Goal: Task Accomplishment & Management: Use online tool/utility

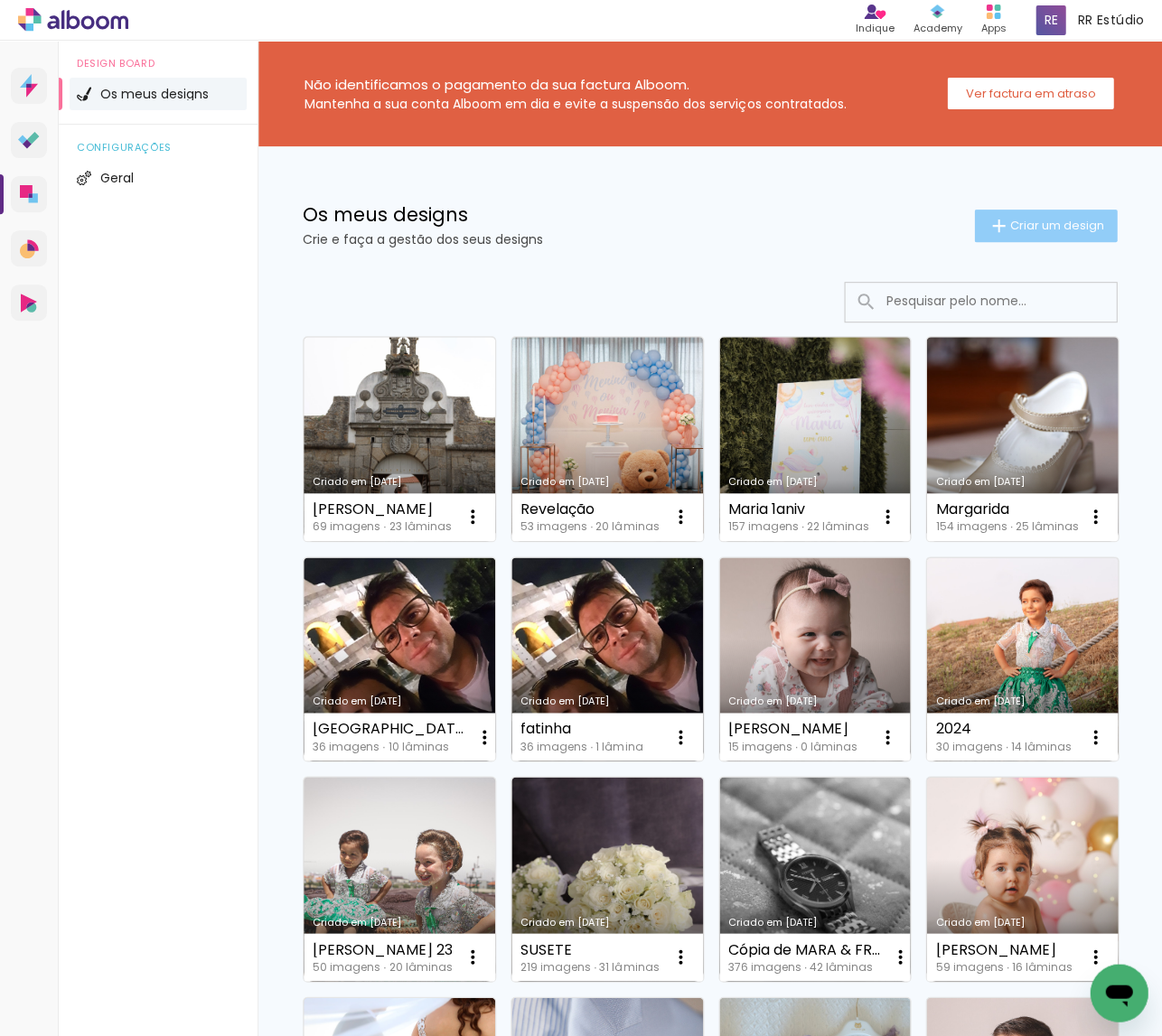
click at [1075, 225] on span "Criar um design" at bounding box center [1056, 225] width 94 height 12
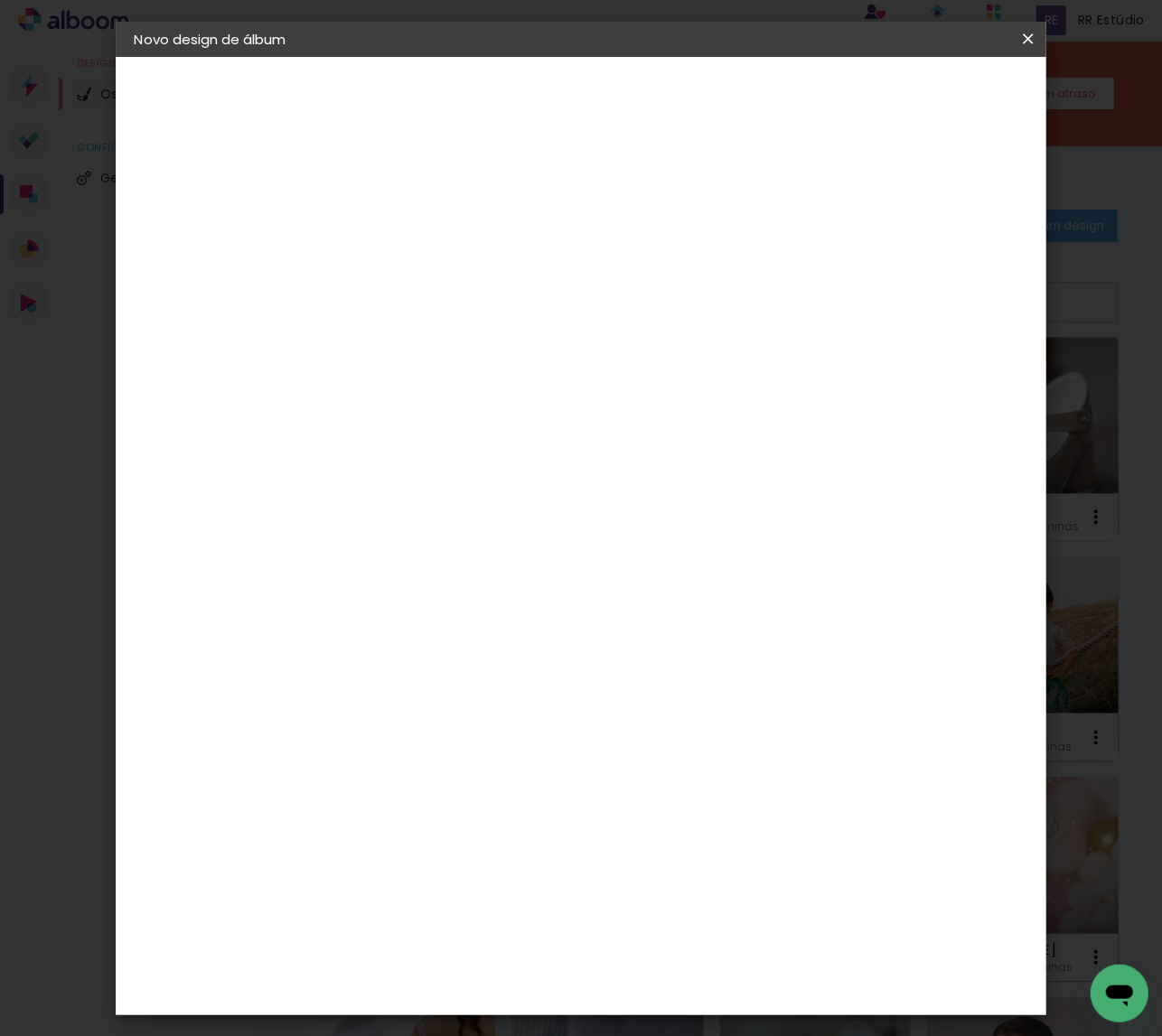
click at [0, 0] on iron-icon at bounding box center [0, 0] width 0 height 0
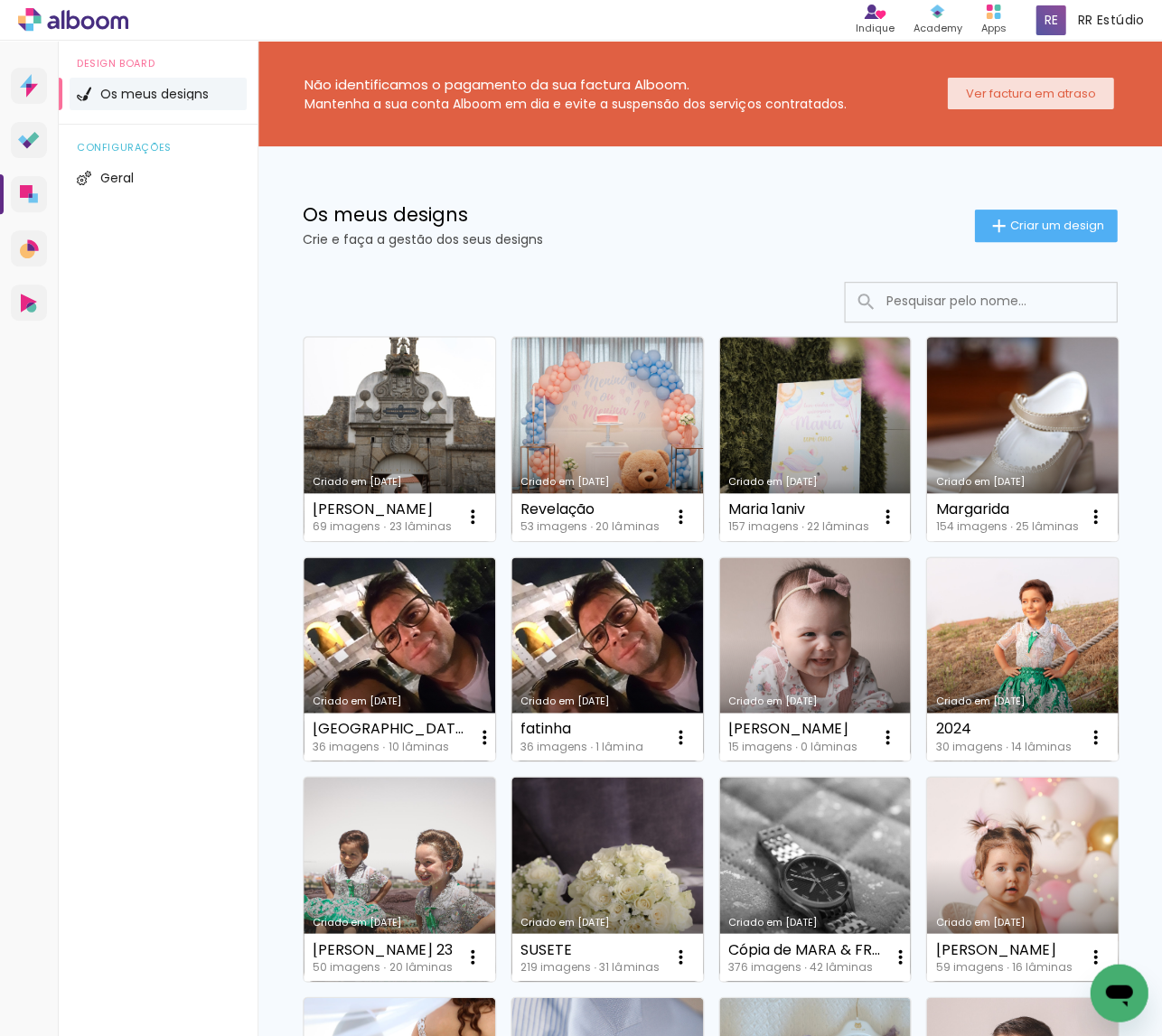
click at [0, 0] on slot "Ver factura em atraso" at bounding box center [0, 0] width 0 height 0
click at [1012, 227] on span "Criar um design" at bounding box center [1056, 225] width 94 height 12
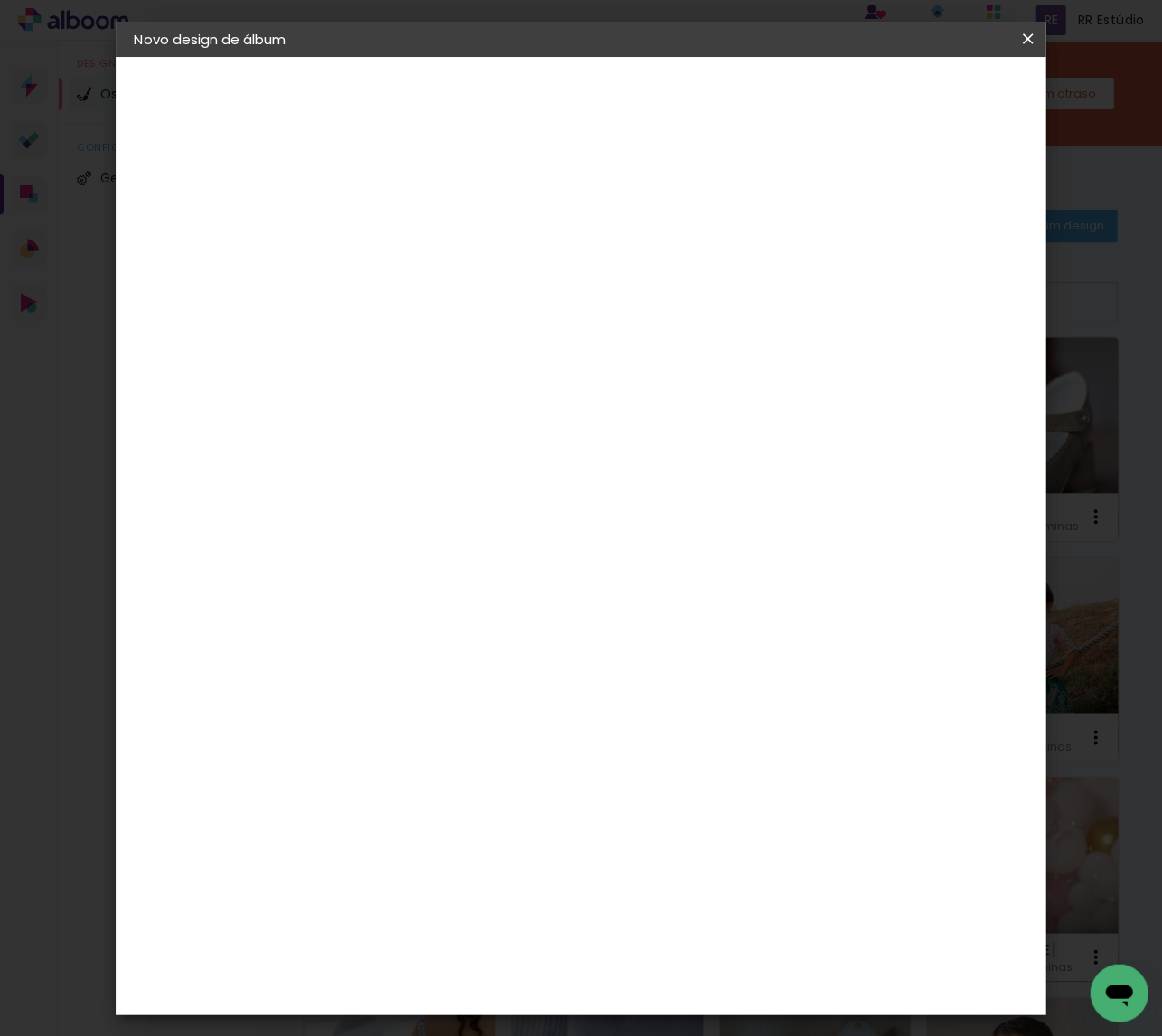
click at [429, 249] on input at bounding box center [429, 242] width 0 height 28
type input "[PERSON_NAME]"
type paper-input "[PERSON_NAME]"
click at [0, 0] on slot "Avançar" at bounding box center [0, 0] width 0 height 0
drag, startPoint x: 874, startPoint y: 265, endPoint x: 999, endPoint y: 114, distance: 196.0
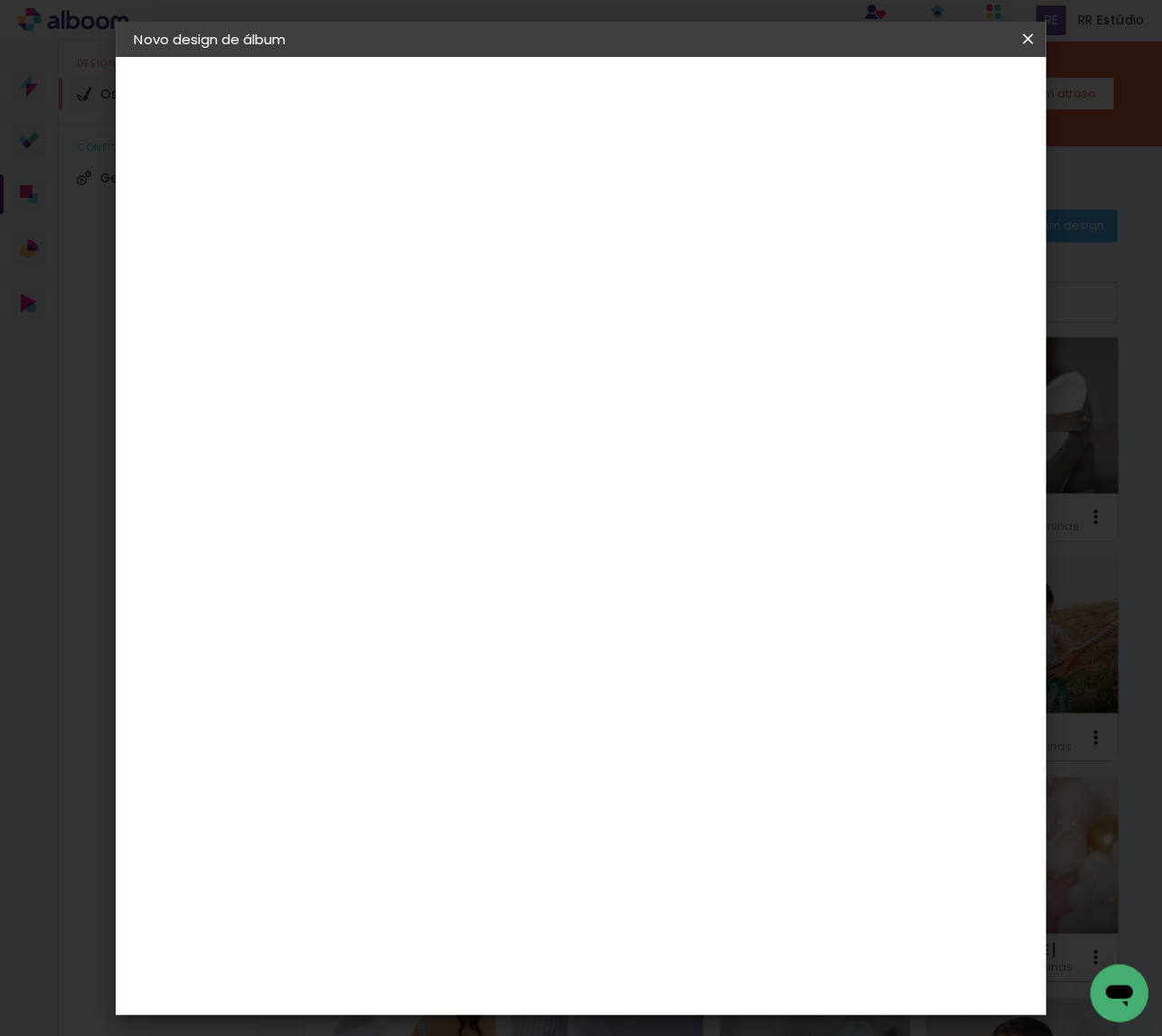
click at [695, 263] on paper-item "Tamanho Livre" at bounding box center [626, 277] width 137 height 47
drag, startPoint x: 998, startPoint y: 90, endPoint x: 869, endPoint y: 217, distance: 181.0
click at [0, 0] on slot "Avançar" at bounding box center [0, 0] width 0 height 0
click at [392, 453] on input "30" at bounding box center [373, 454] width 47 height 27
type input "3"
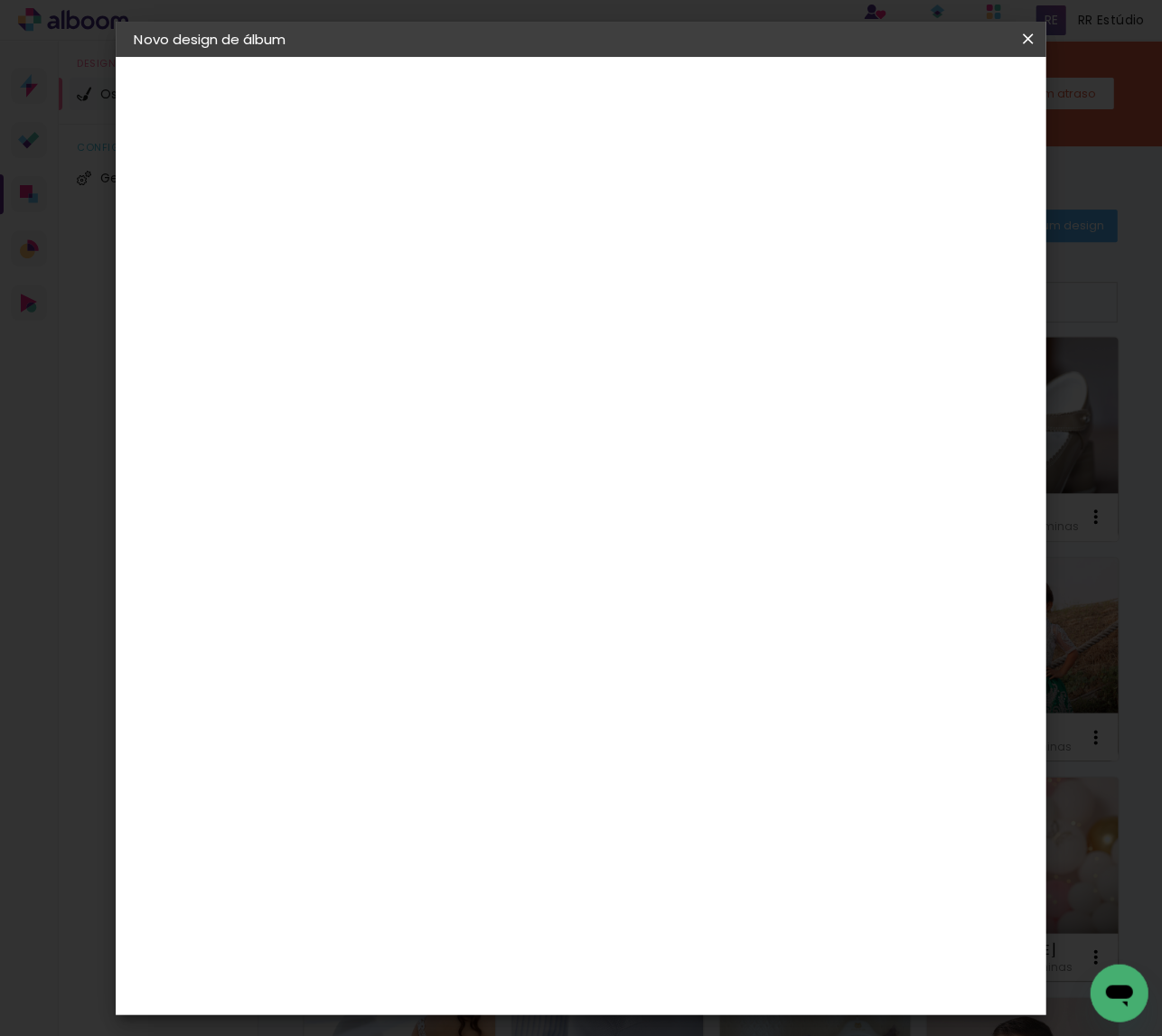
type input "20"
type paper-input "20"
type input "6"
type input "40"
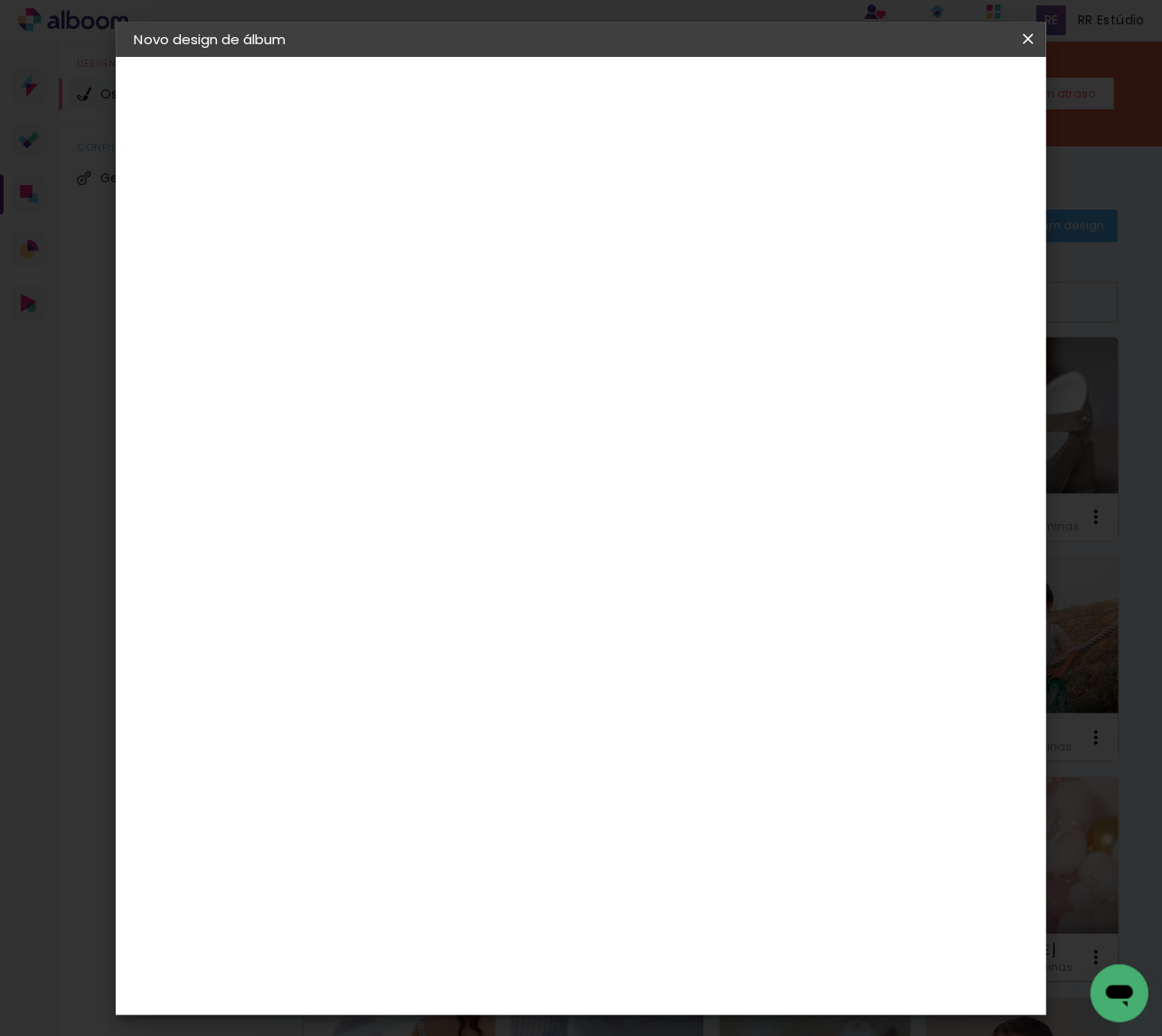
type paper-input "40"
click at [928, 93] on span "Iniciar design" at bounding box center [886, 95] width 82 height 13
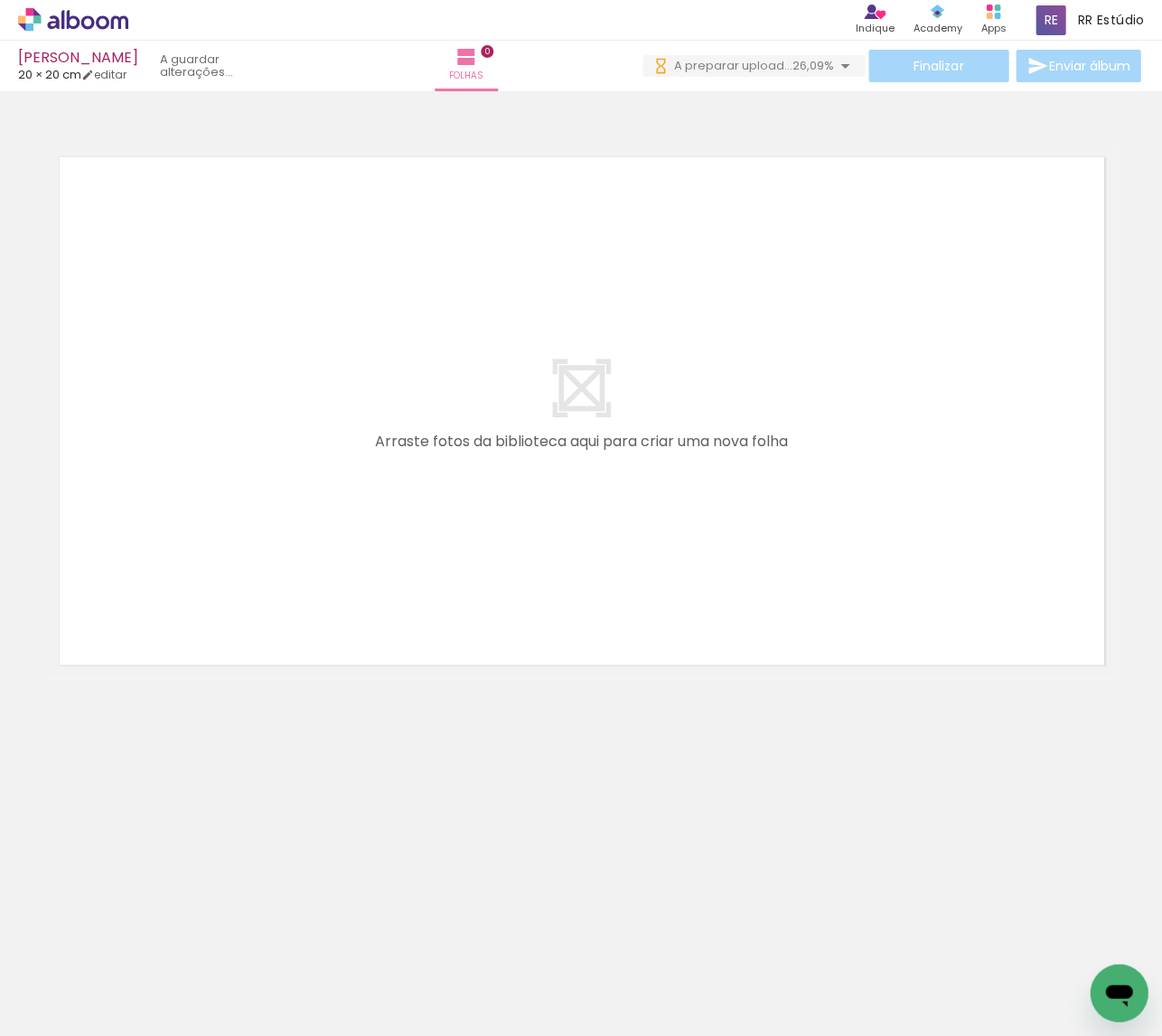
scroll to position [0, 208]
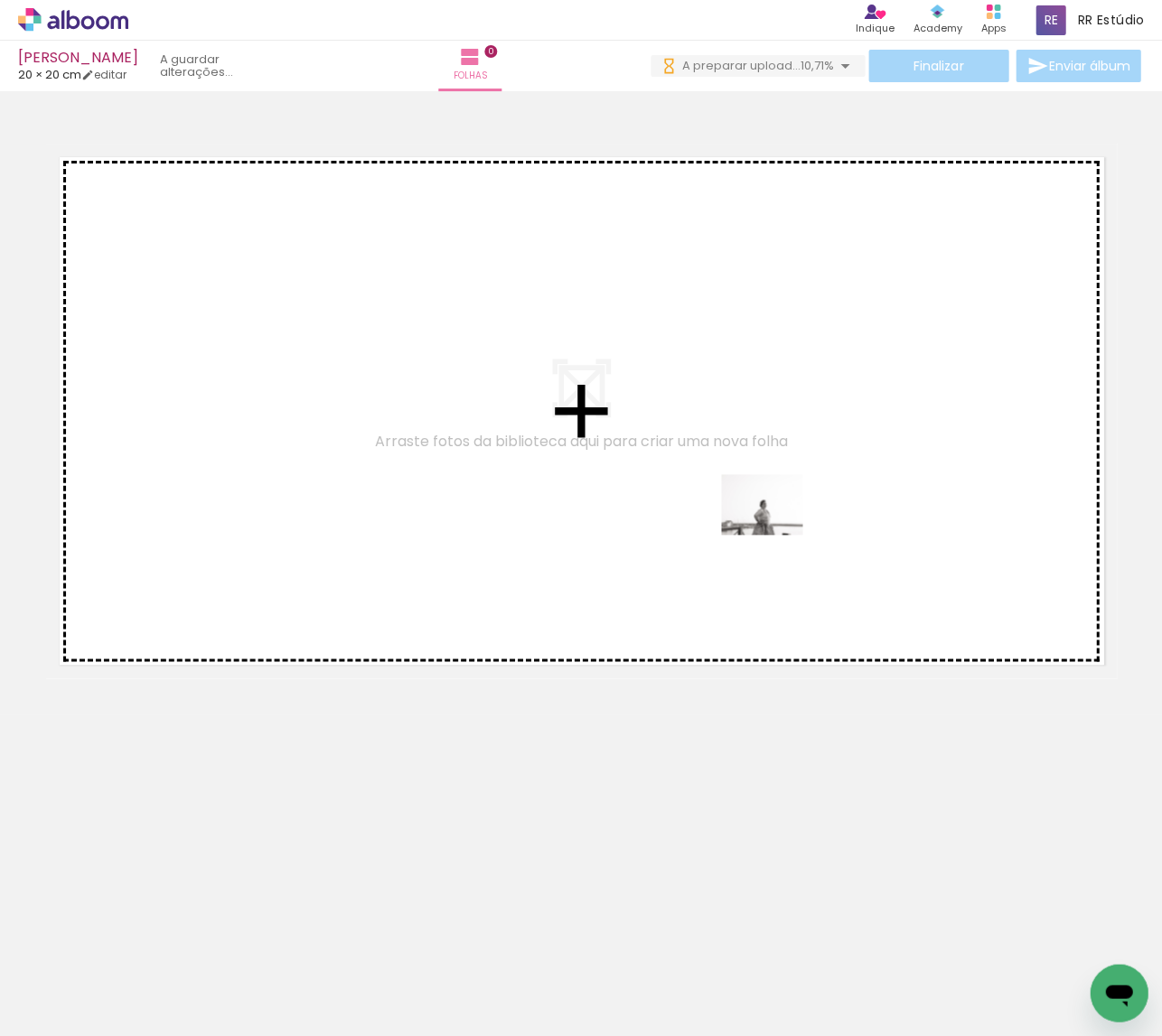
drag, startPoint x: 928, startPoint y: 990, endPoint x: 776, endPoint y: 528, distance: 486.4
click at [776, 528] on quentale-workspace at bounding box center [581, 518] width 1162 height 1036
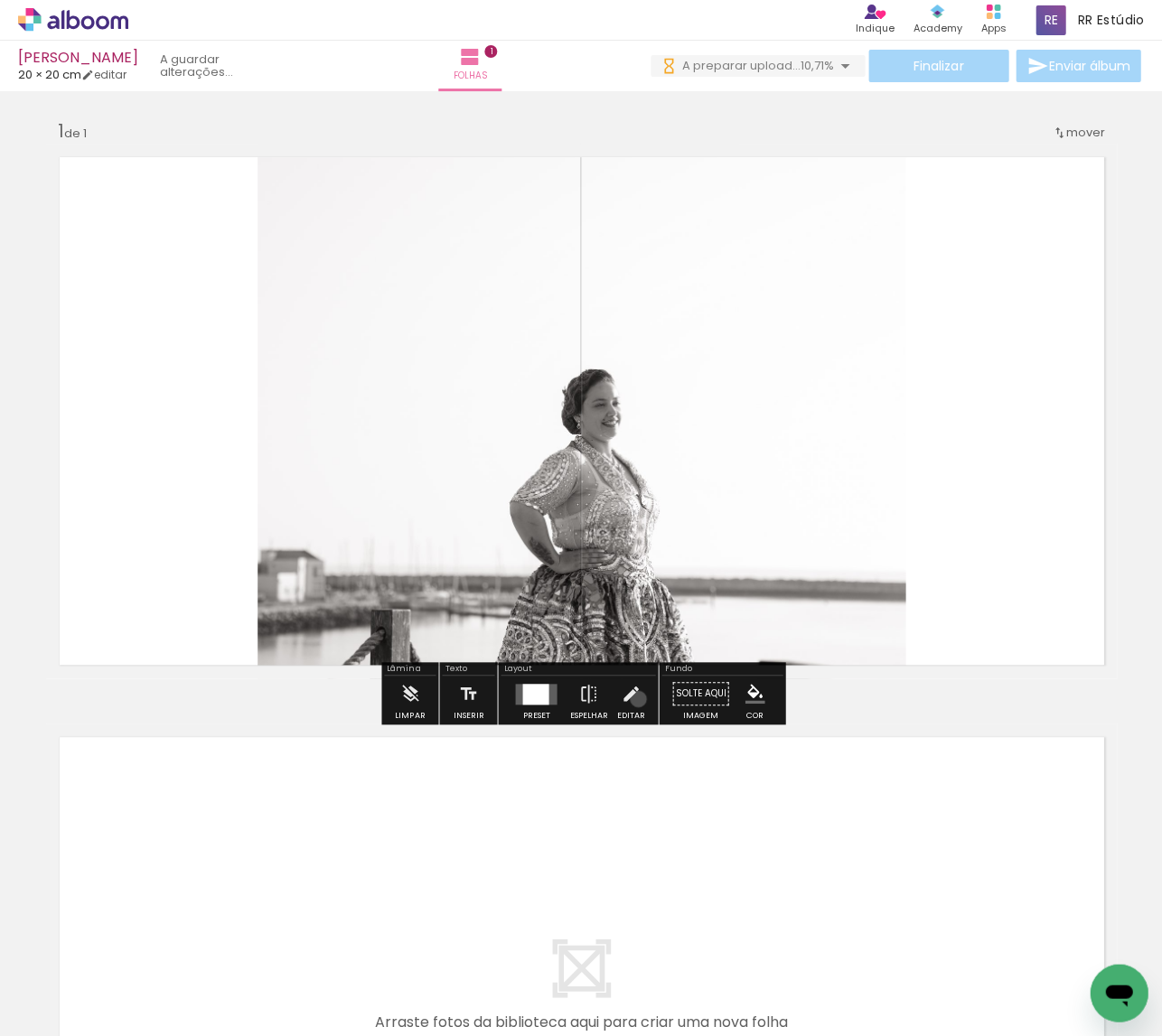
click at [634, 698] on iron-icon at bounding box center [630, 693] width 20 height 36
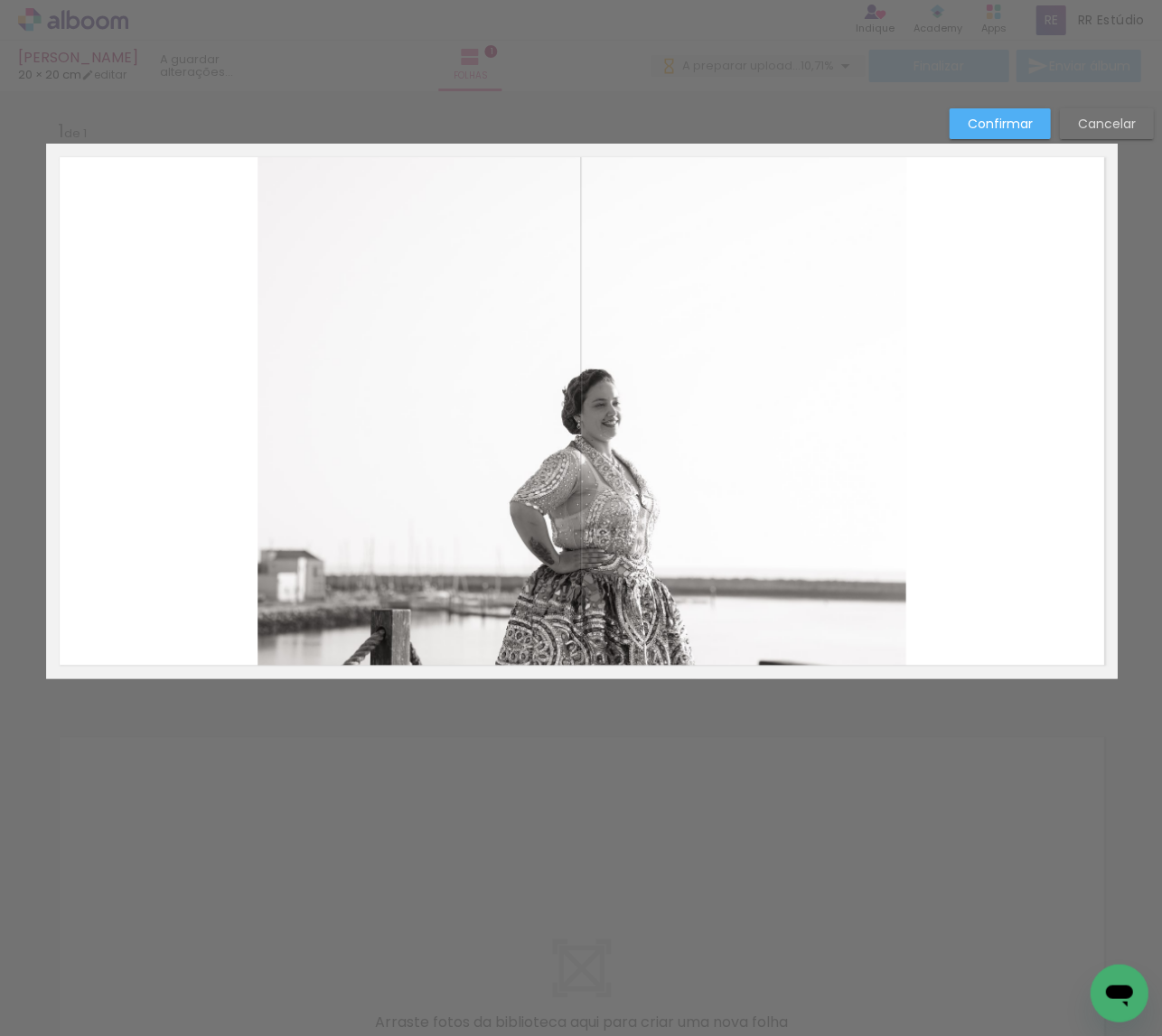
click at [589, 602] on quentale-photo at bounding box center [581, 410] width 648 height 535
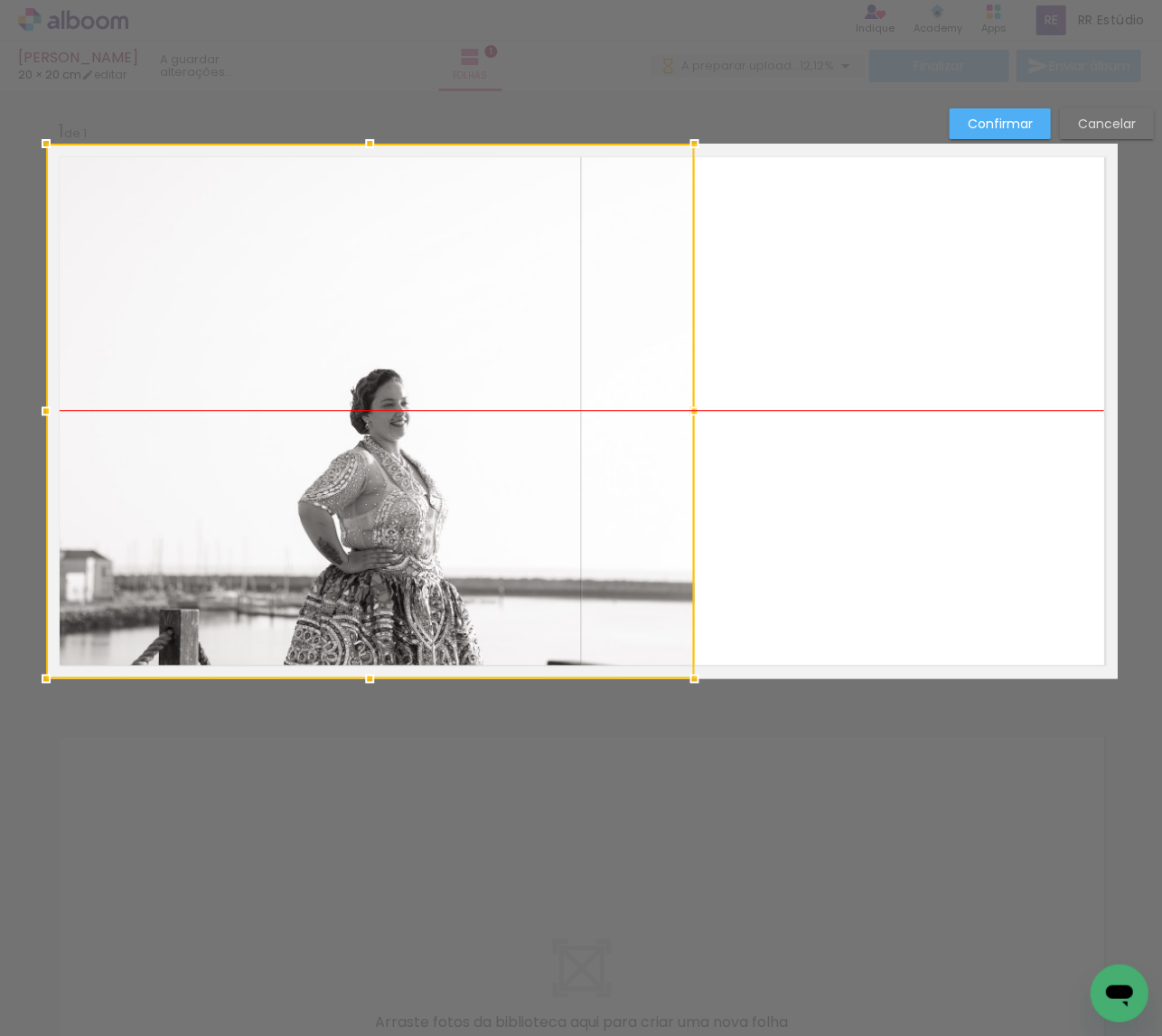
drag, startPoint x: 659, startPoint y: 573, endPoint x: 857, endPoint y: 205, distance: 417.9
click at [438, 583] on div at bounding box center [370, 410] width 648 height 535
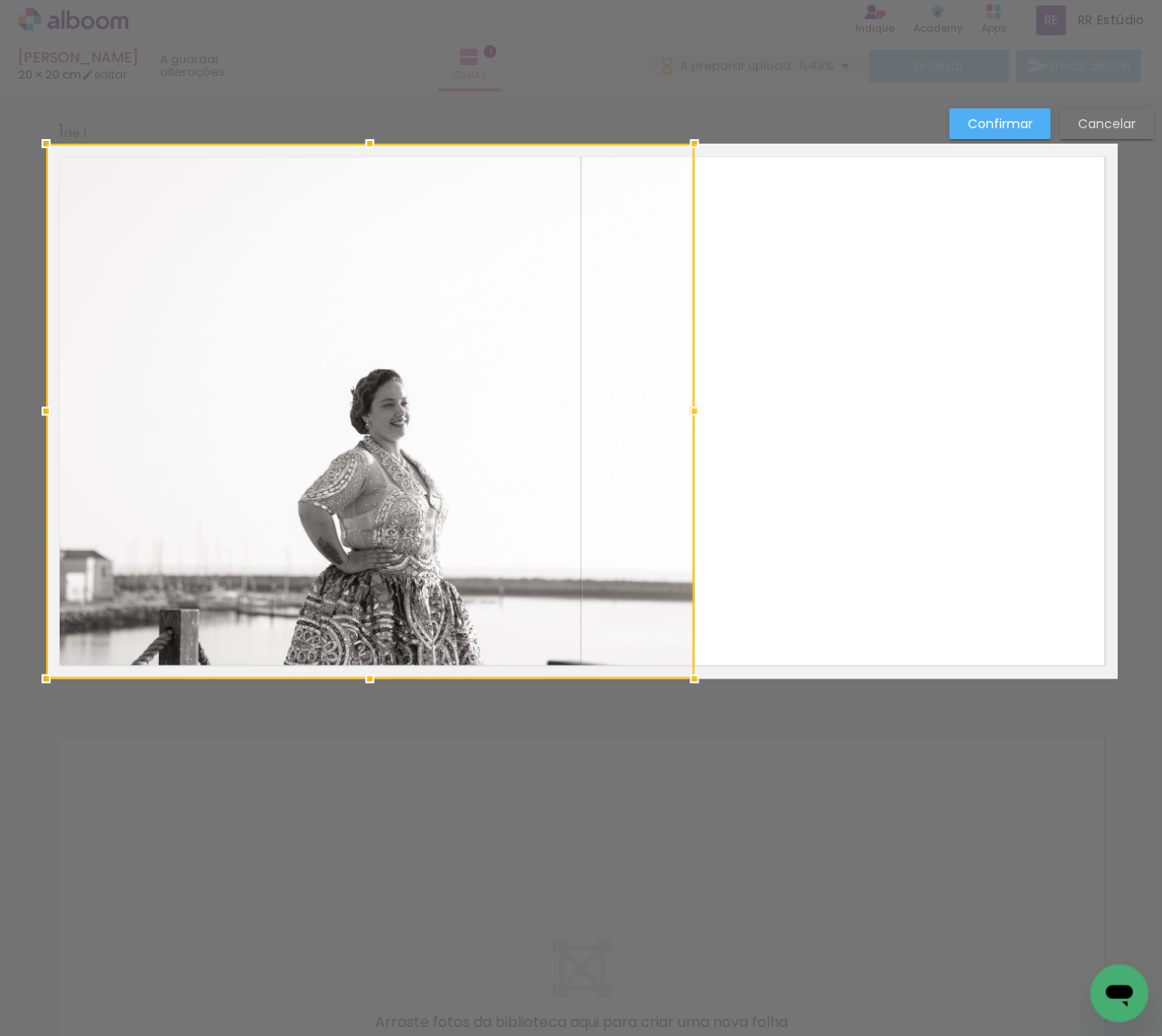
click at [1018, 113] on paper-button "Confirmar" at bounding box center [999, 124] width 101 height 31
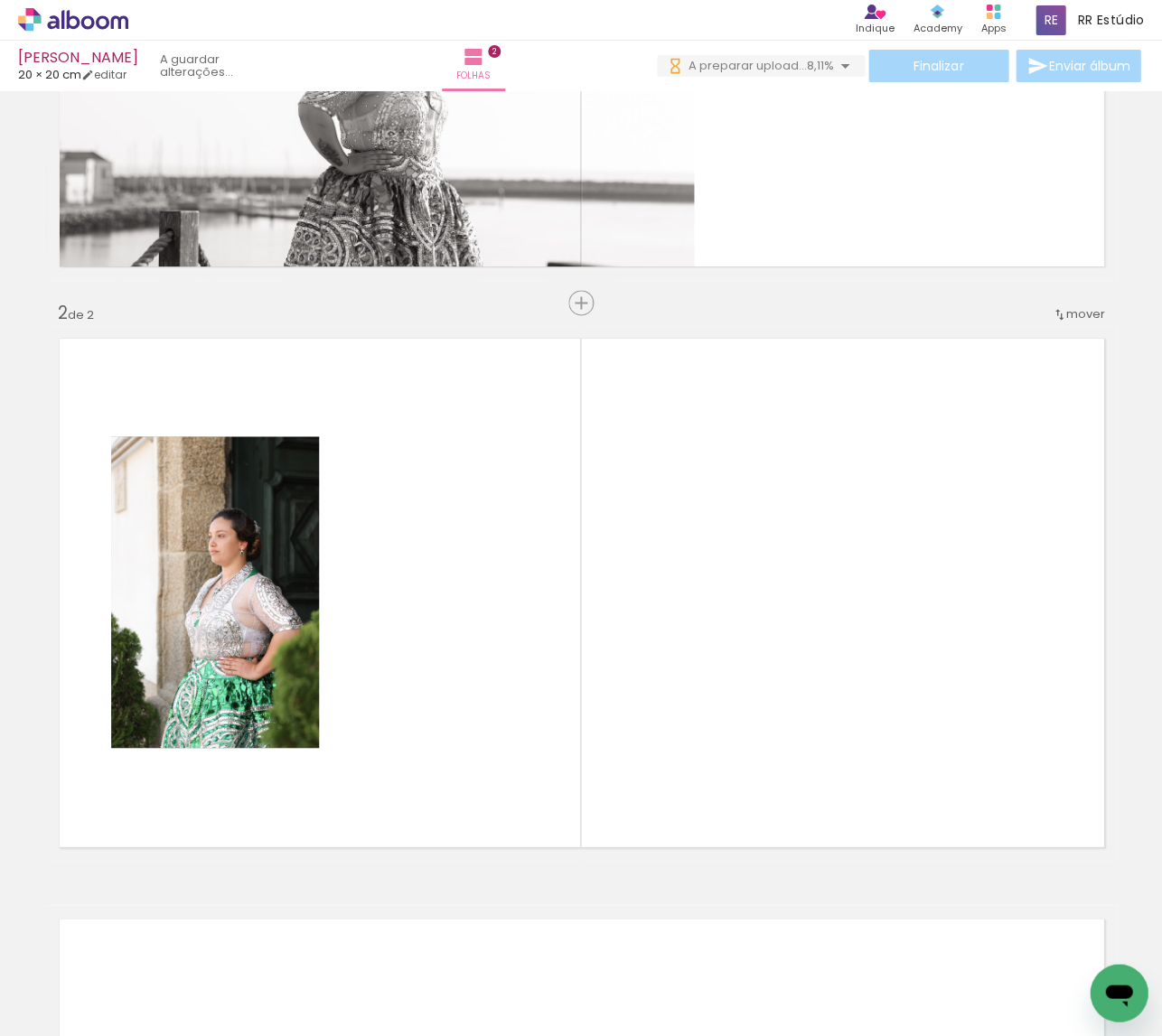
drag, startPoint x: 241, startPoint y: 826, endPoint x: 254, endPoint y: 694, distance: 132.6
click at [254, 694] on quentale-workspace at bounding box center [581, 518] width 1162 height 1036
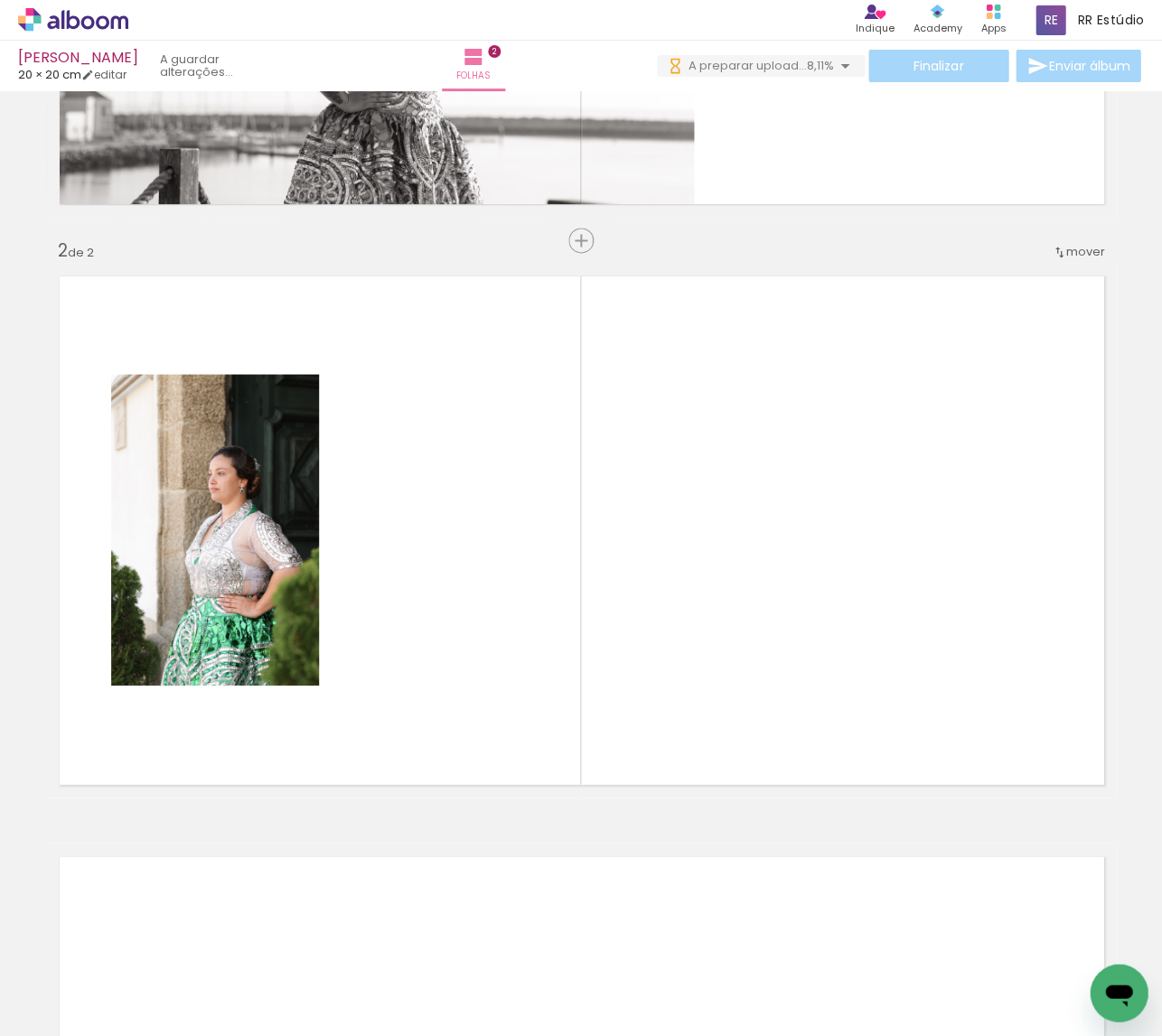
scroll to position [484, 0]
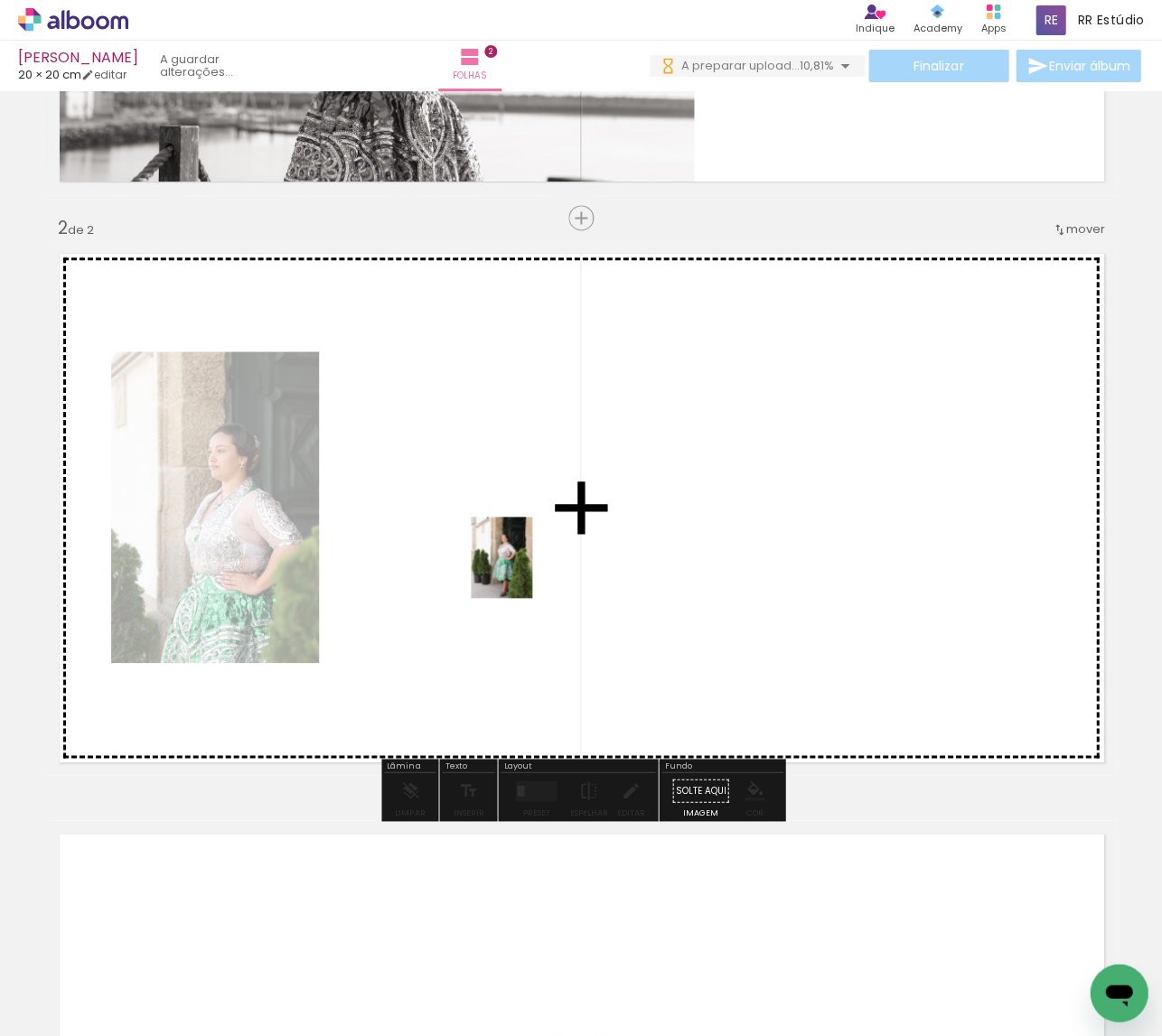
click at [526, 578] on quentale-workspace at bounding box center [581, 518] width 1162 height 1036
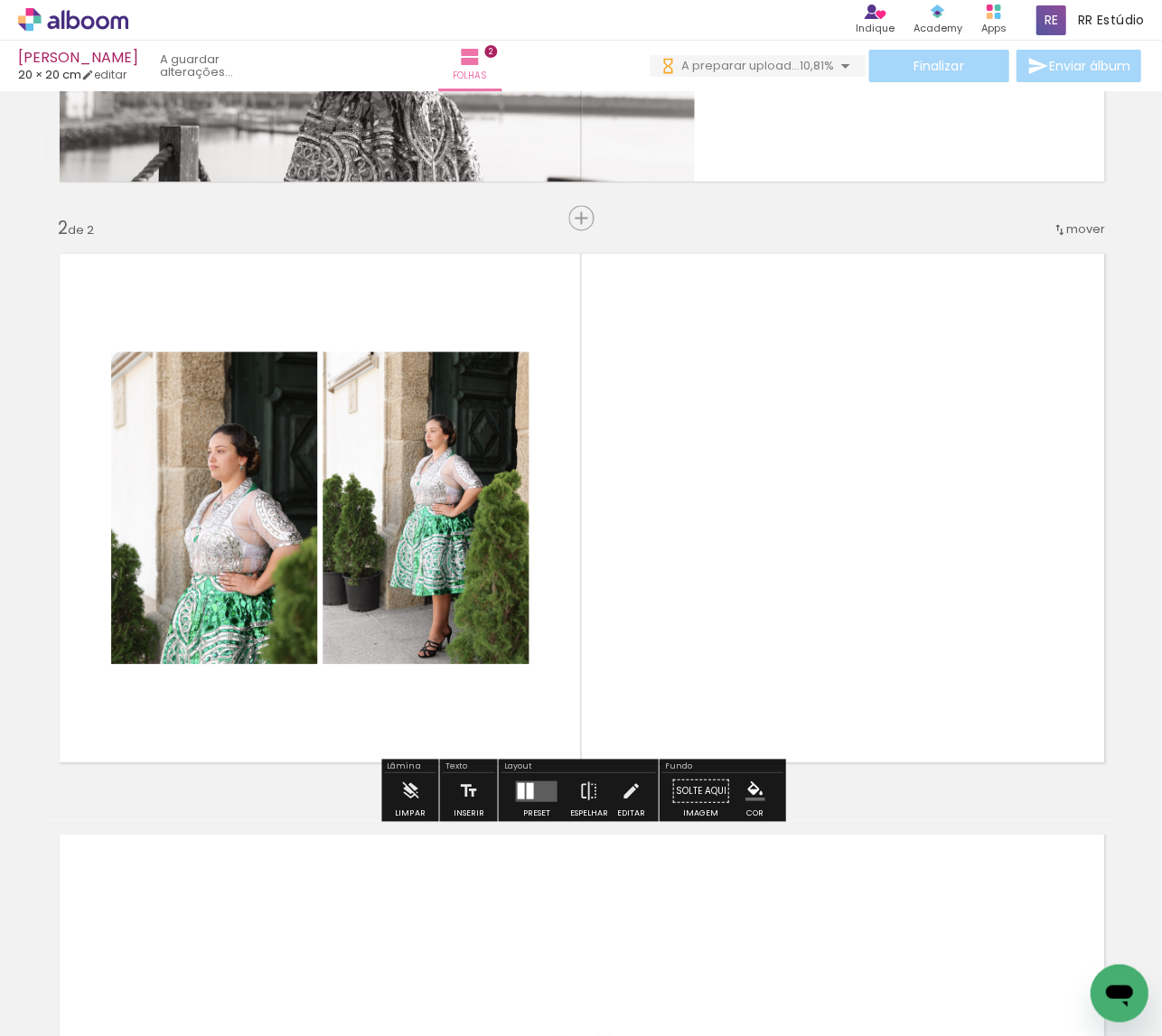
click at [529, 787] on quentale-layouter at bounding box center [536, 790] width 42 height 20
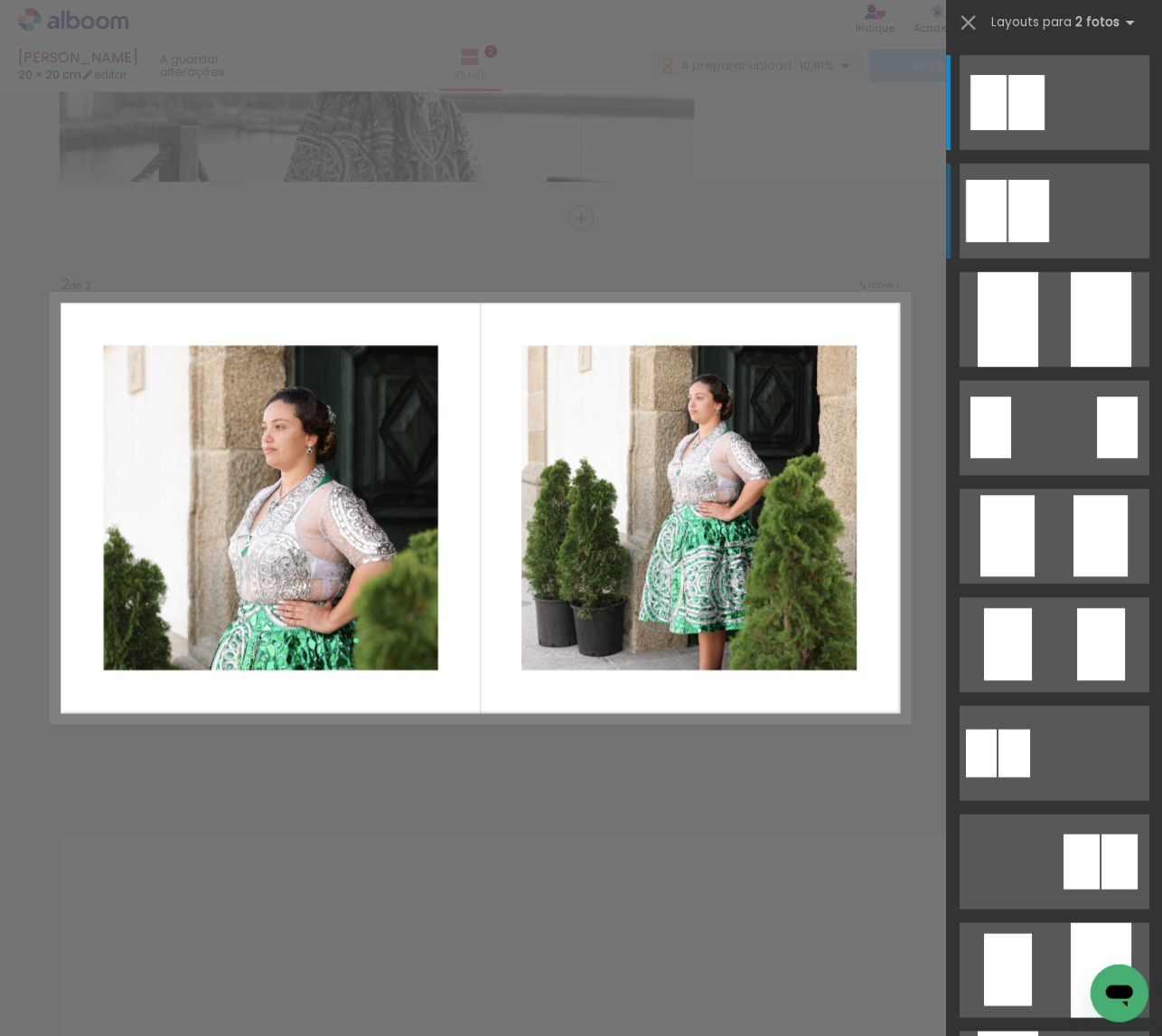
scroll to position [0, 0]
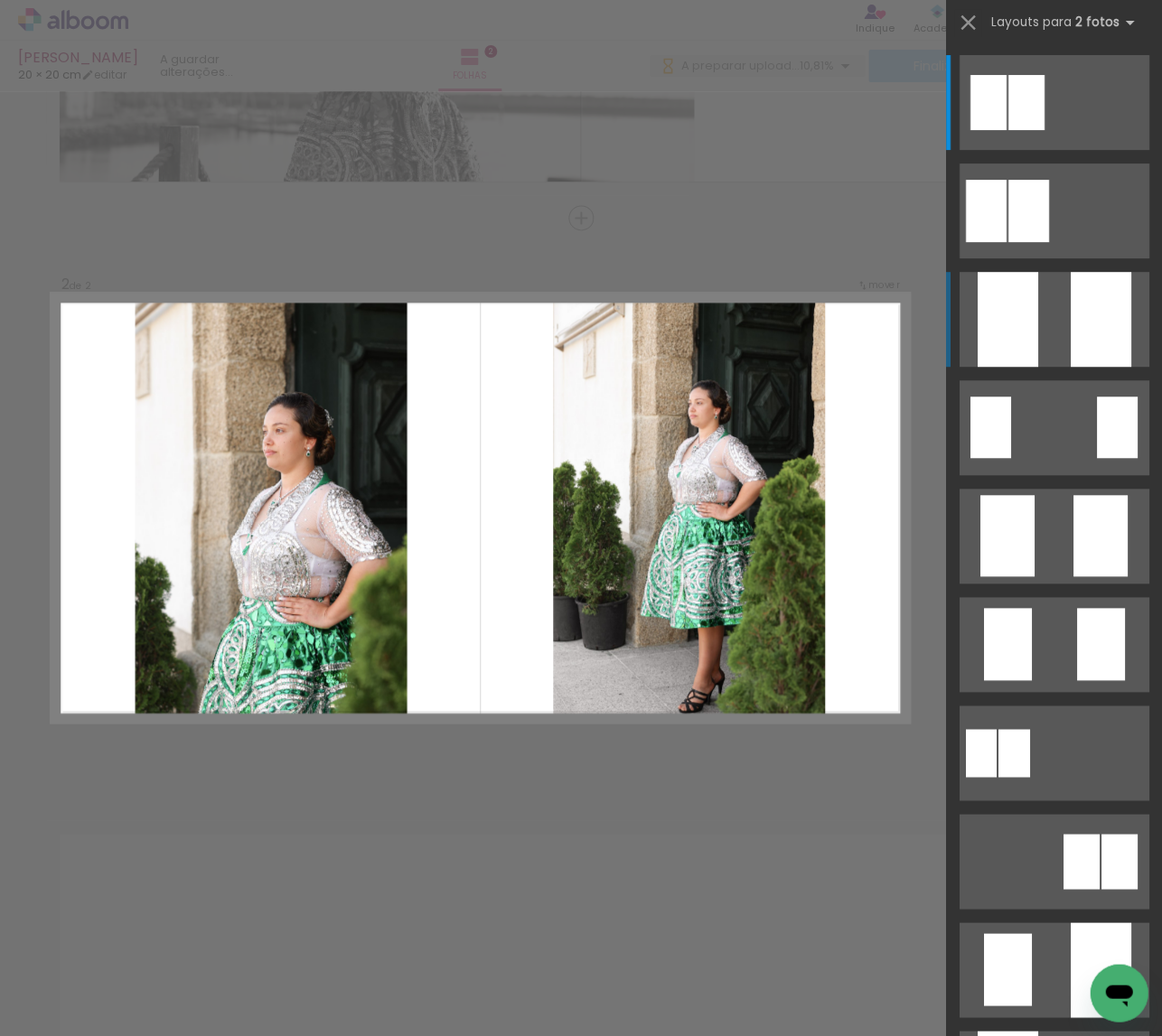
click at [1046, 150] on quentale-layouter at bounding box center [1053, 102] width 190 height 95
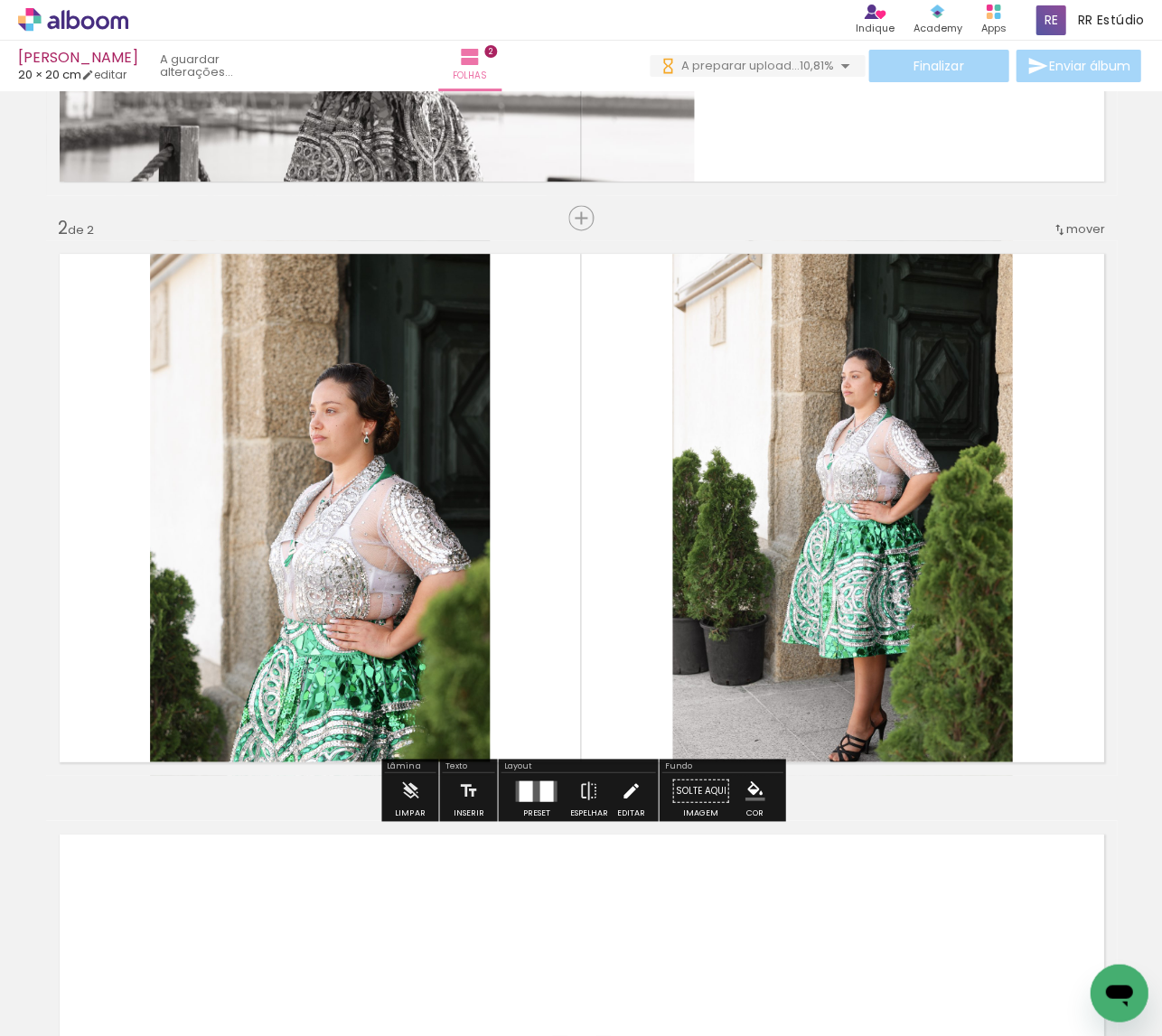
click at [624, 788] on iron-icon at bounding box center [630, 790] width 20 height 36
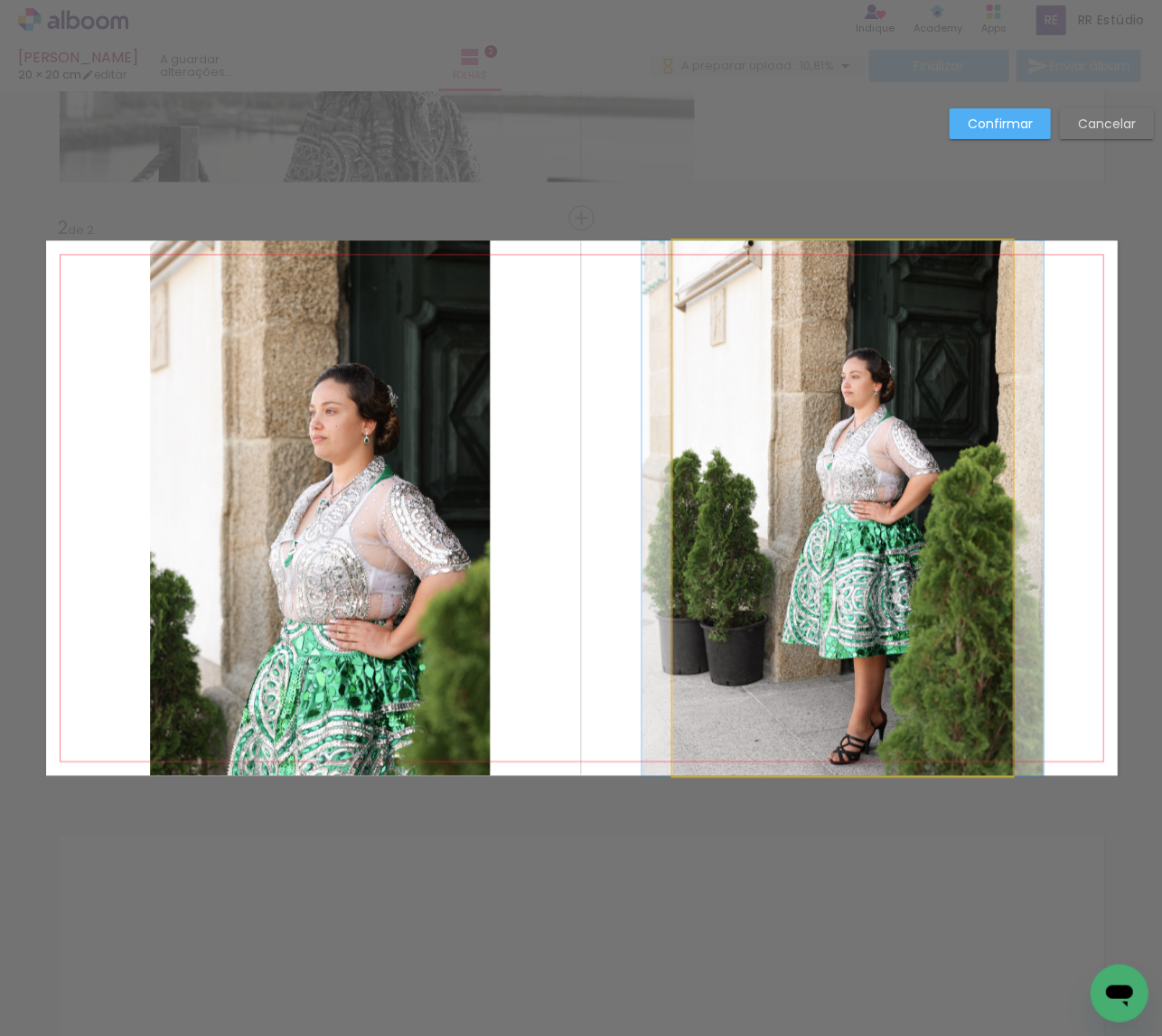
drag, startPoint x: 887, startPoint y: 553, endPoint x: 823, endPoint y: 548, distance: 64.2
click at [887, 554] on album-spread "2 de 2" at bounding box center [581, 507] width 1071 height 535
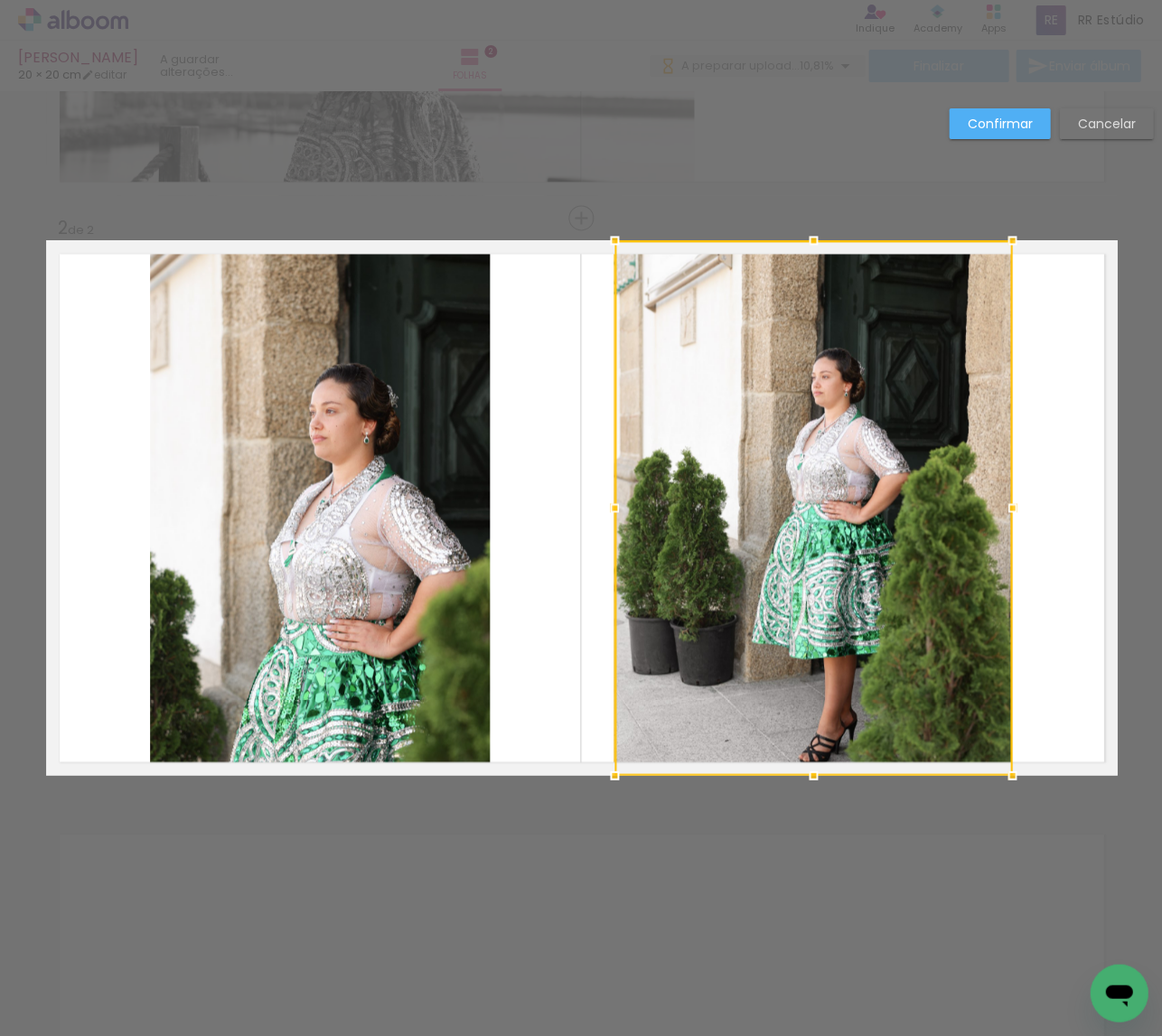
drag, startPoint x: 674, startPoint y: 507, endPoint x: 625, endPoint y: 511, distance: 49.2
click at [625, 511] on div at bounding box center [614, 507] width 36 height 36
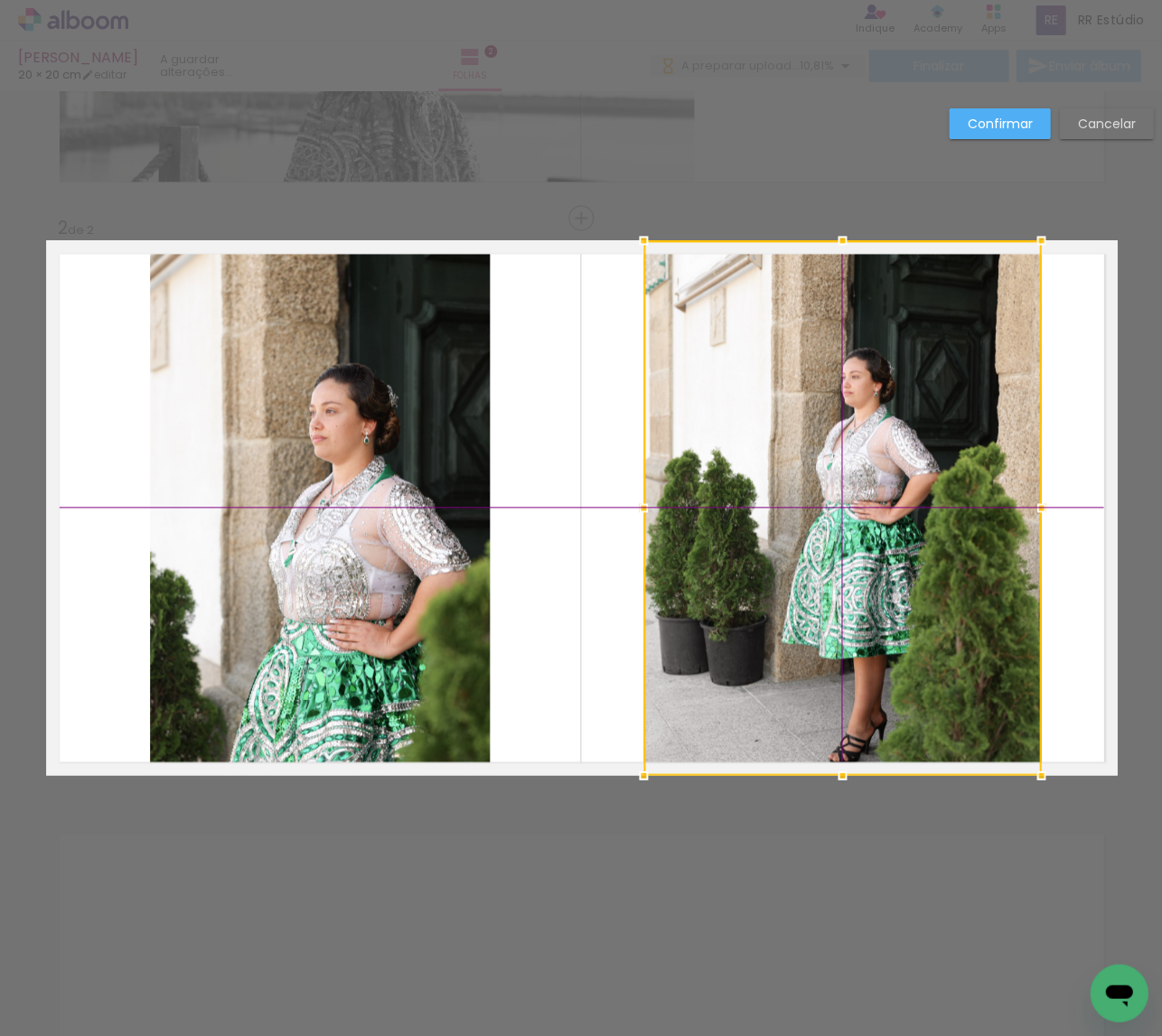
drag, startPoint x: 788, startPoint y: 513, endPoint x: 804, endPoint y: 511, distance: 16.1
click at [819, 512] on div at bounding box center [842, 507] width 397 height 535
click at [539, 487] on quentale-layouter at bounding box center [581, 507] width 1071 height 535
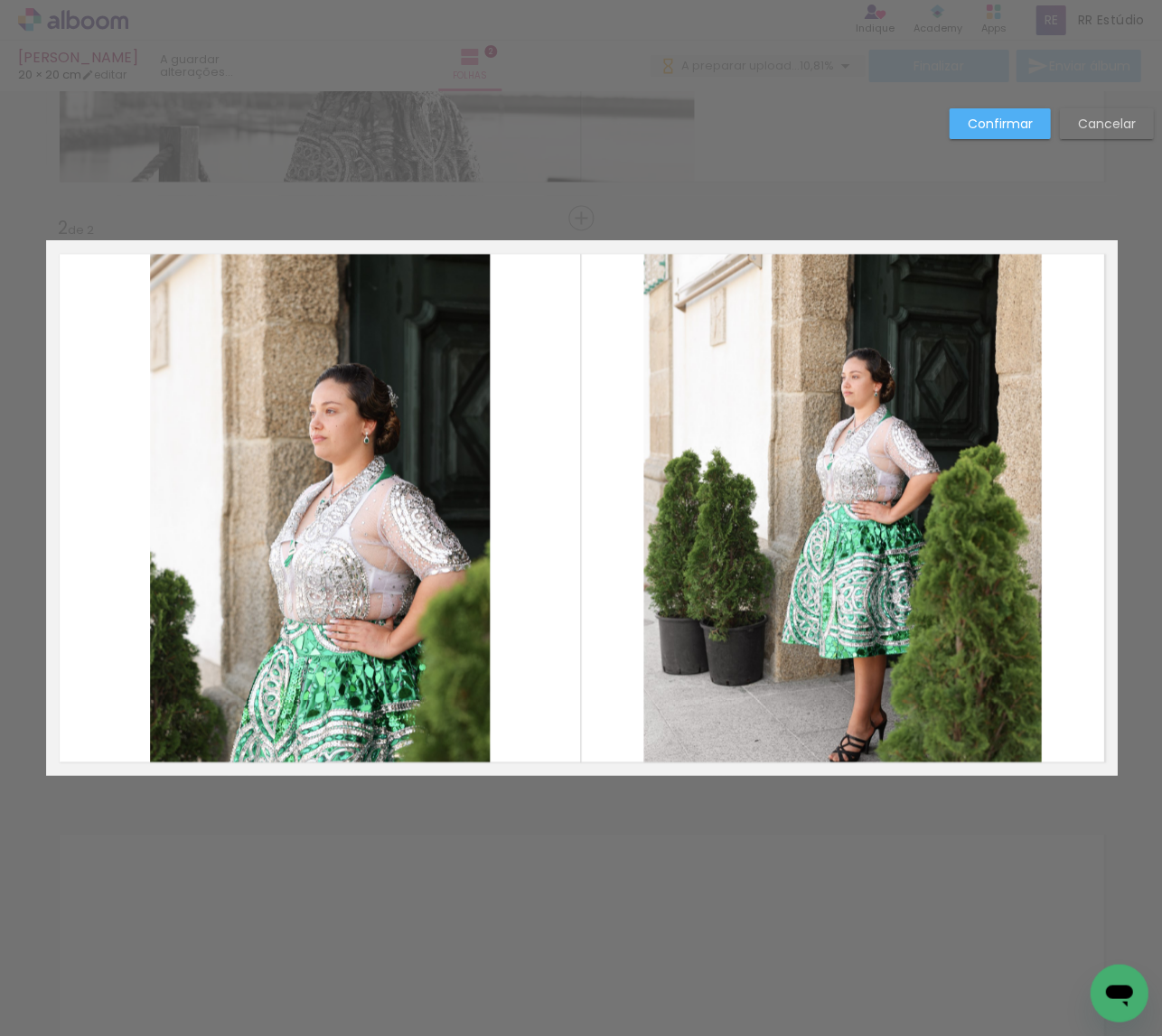
click at [483, 495] on album-spread "2 de 2" at bounding box center [581, 507] width 1071 height 535
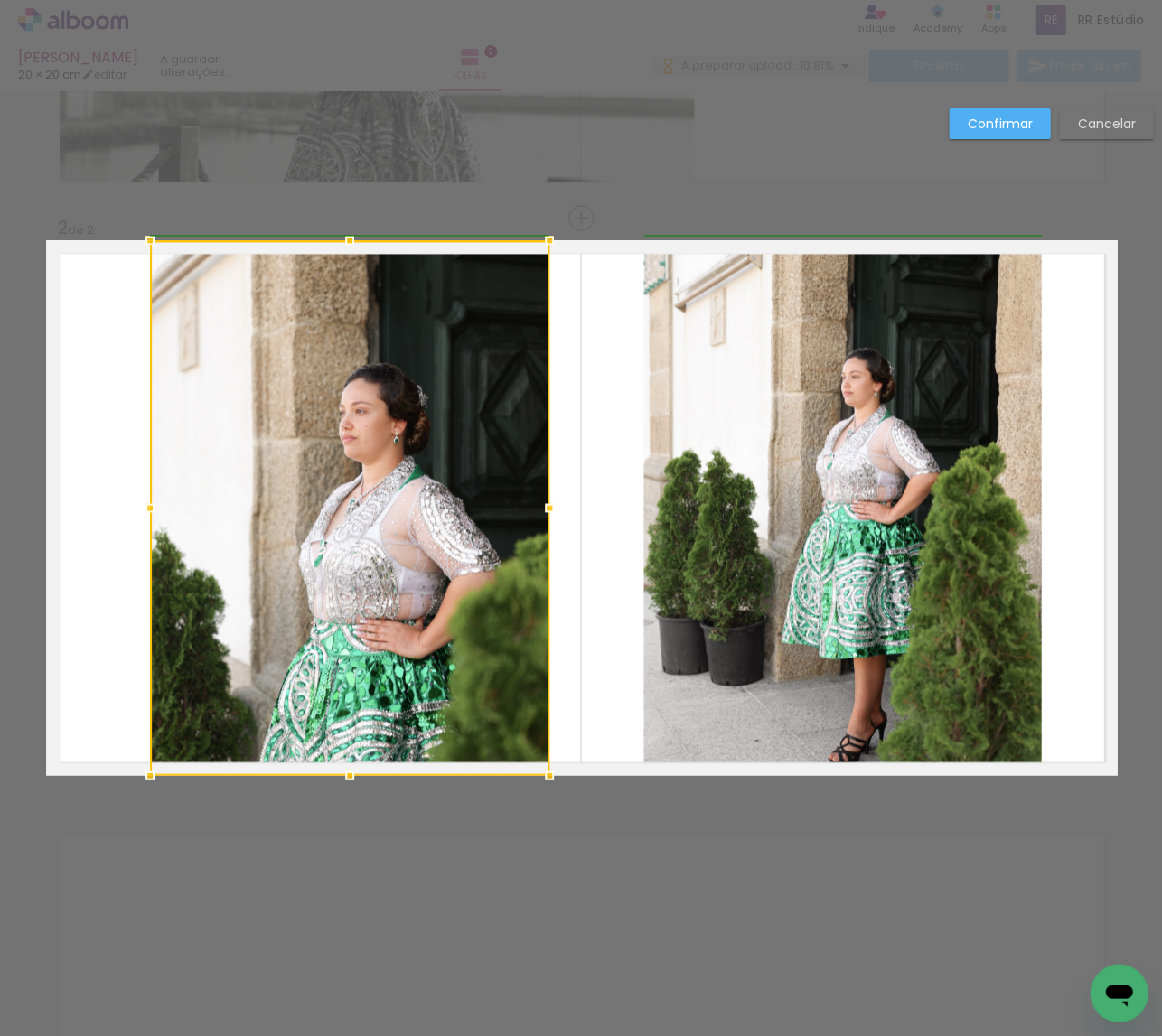
drag, startPoint x: 490, startPoint y: 511, endPoint x: 553, endPoint y: 511, distance: 63.0
click at [553, 511] on div at bounding box center [549, 507] width 36 height 36
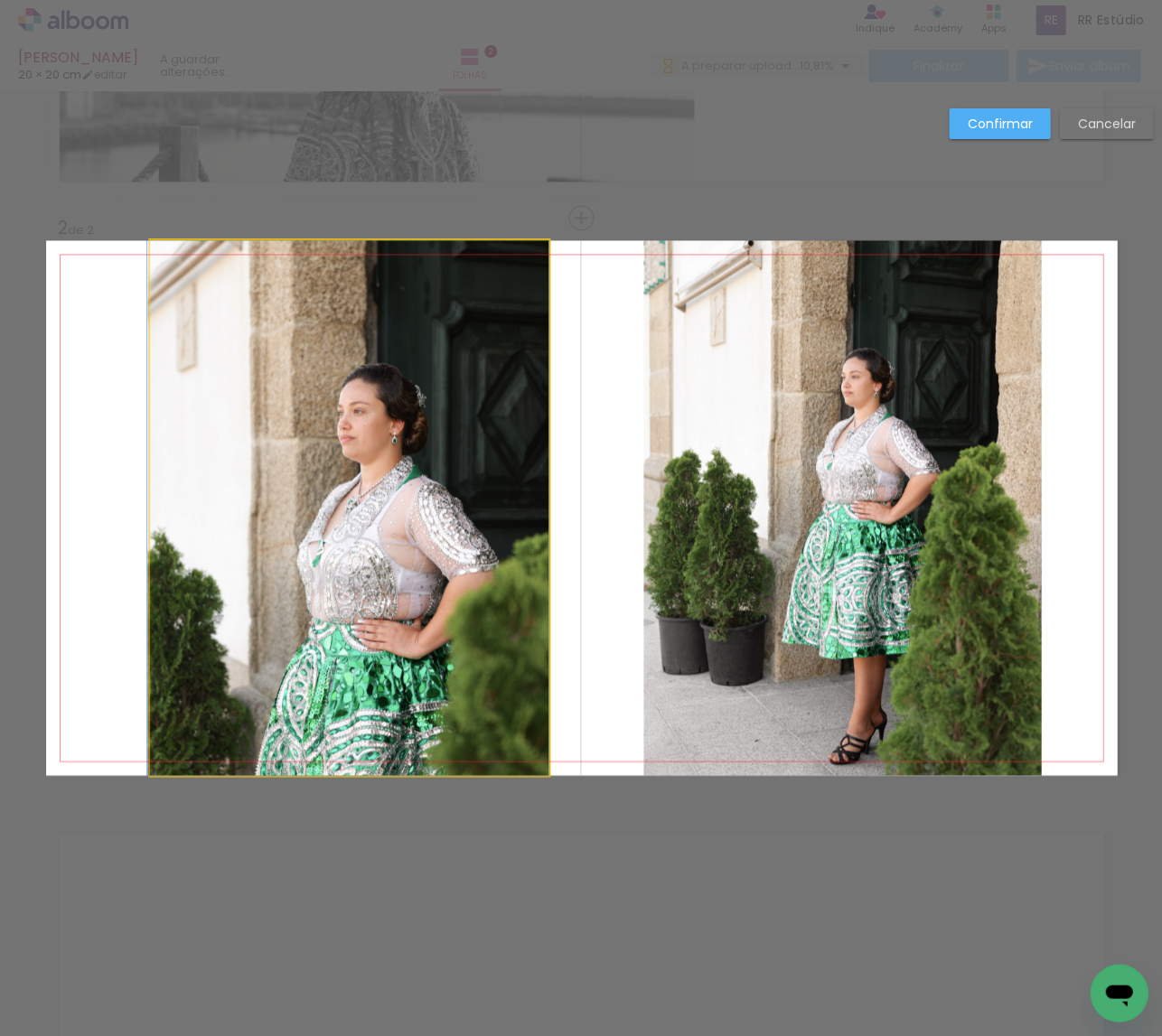
drag, startPoint x: 435, startPoint y: 522, endPoint x: 413, endPoint y: 522, distance: 22.0
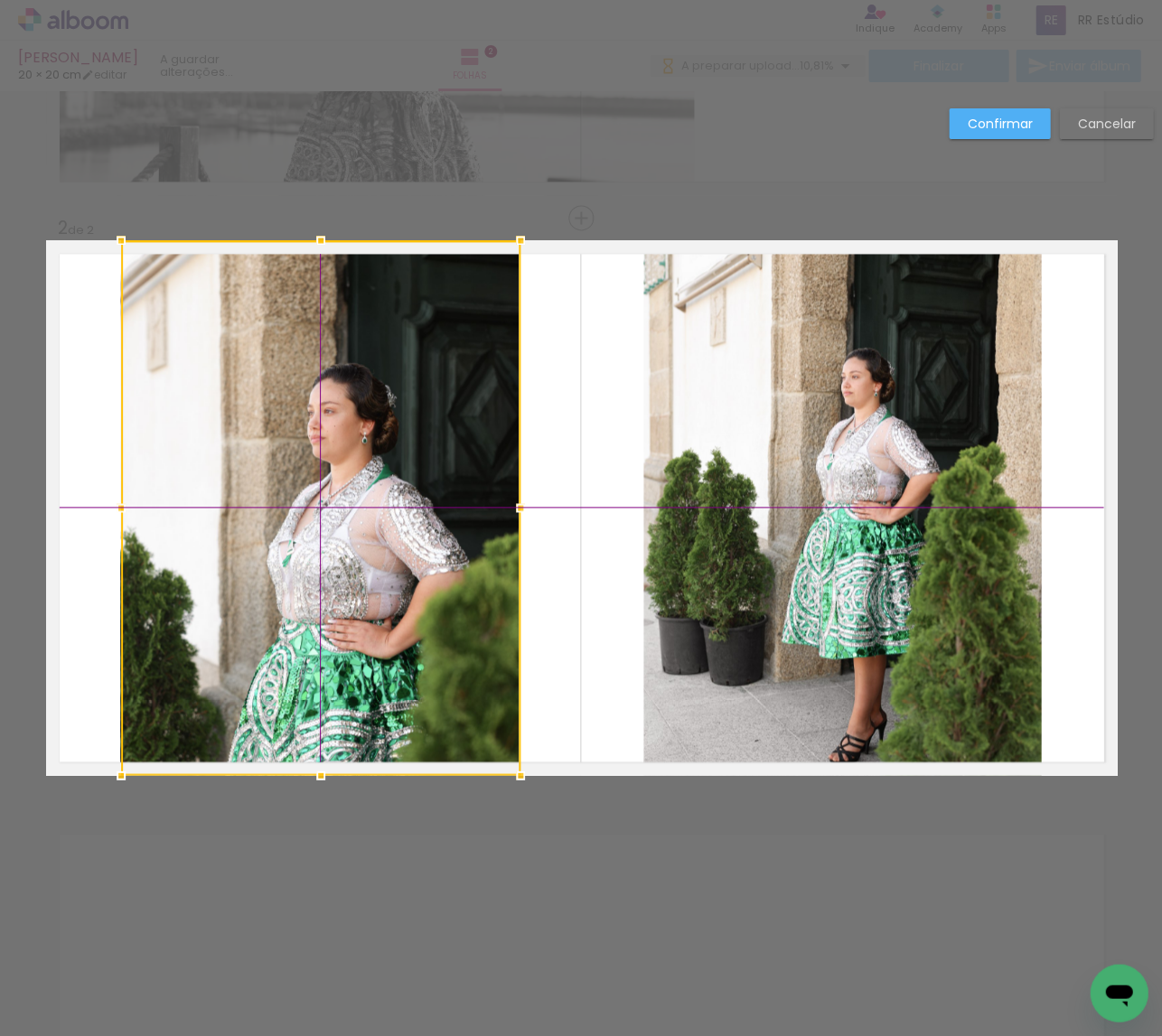
drag, startPoint x: 403, startPoint y: 534, endPoint x: 371, endPoint y: 532, distance: 32.1
click at [371, 532] on div at bounding box center [320, 507] width 399 height 535
click at [0, 0] on slot "Confirmar" at bounding box center [0, 0] width 0 height 0
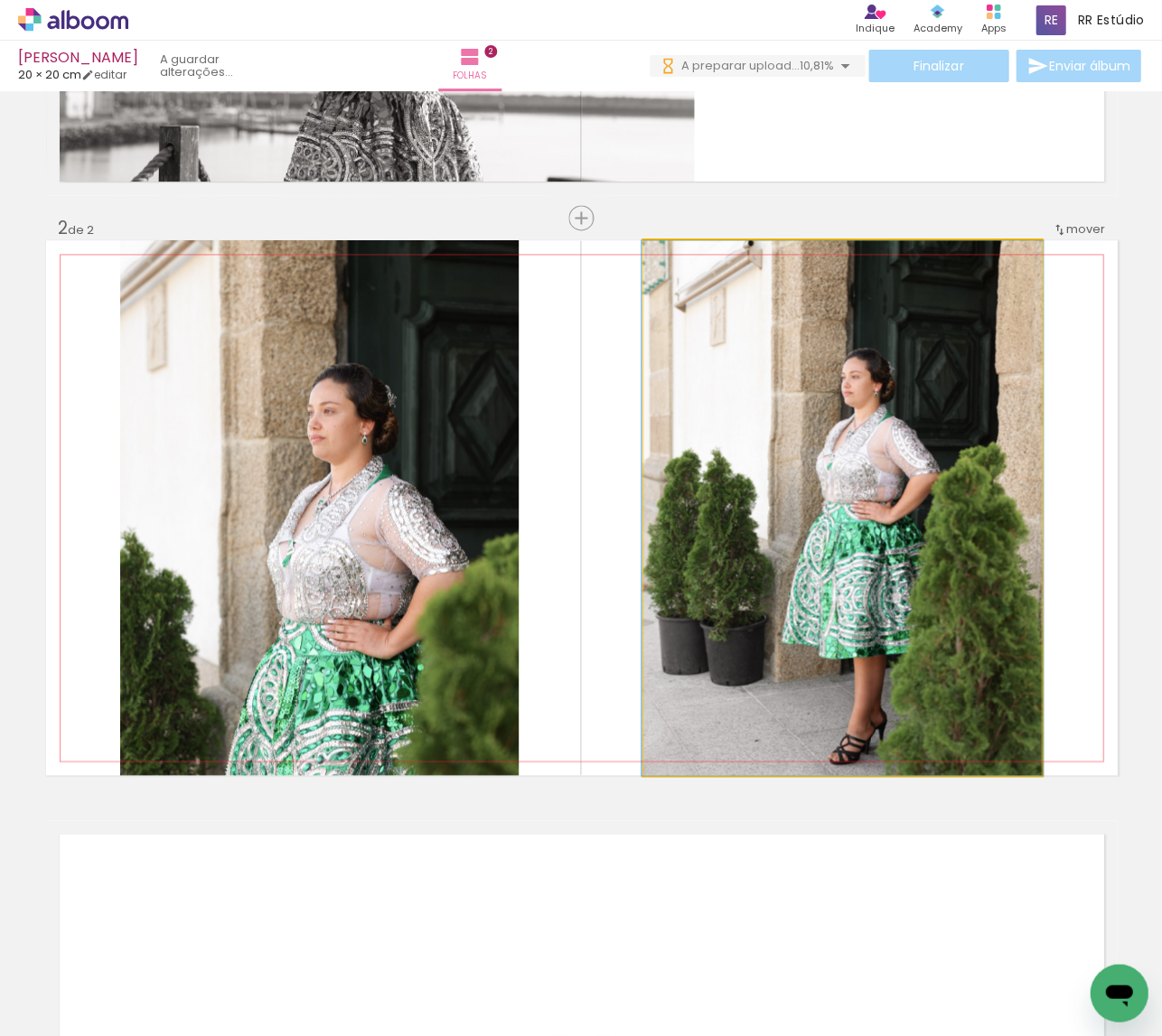
drag, startPoint x: 888, startPoint y: 518, endPoint x: 888, endPoint y: 480, distance: 38.0
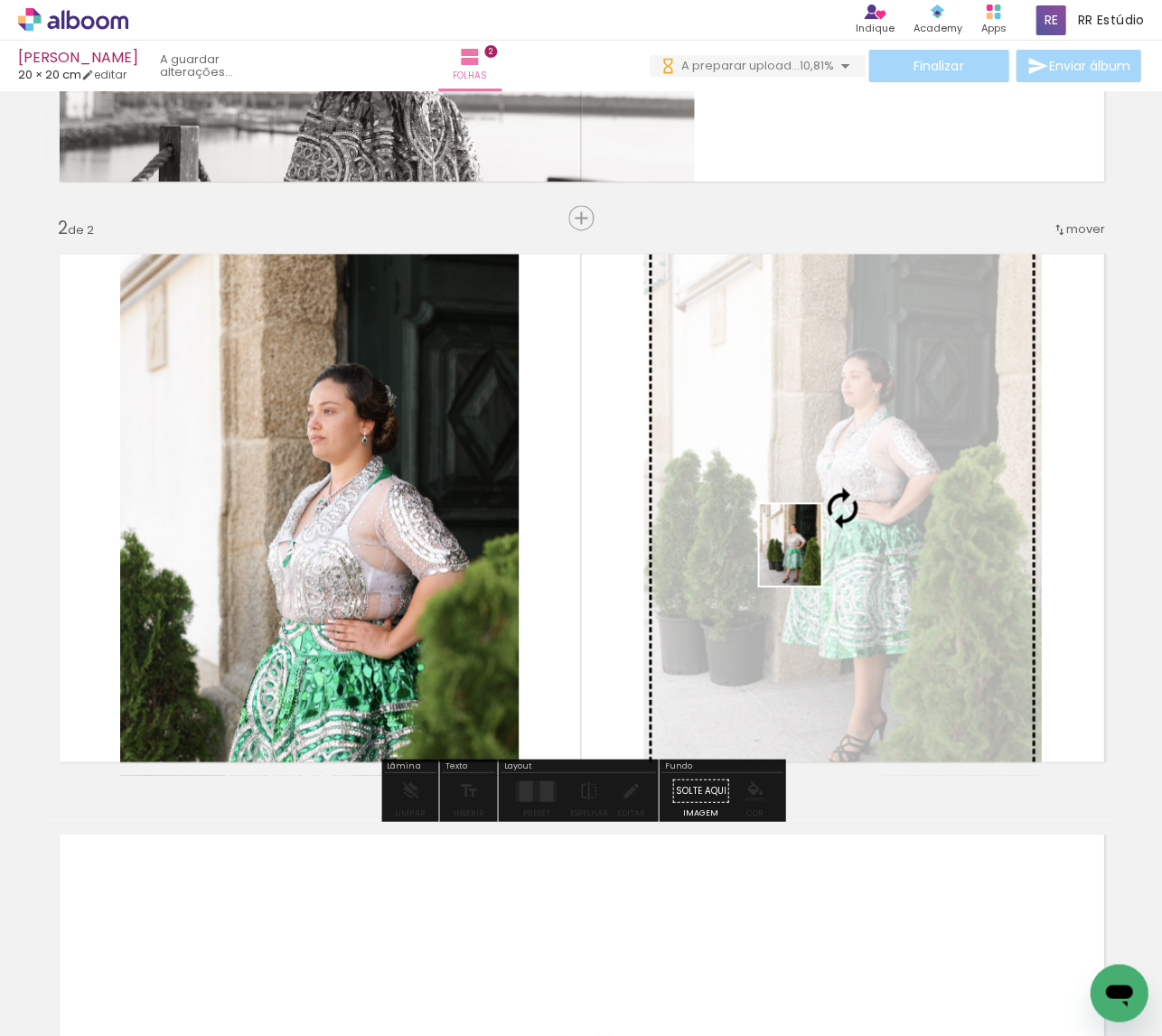
drag, startPoint x: 421, startPoint y: 902, endPoint x: 813, endPoint y: 558, distance: 521.5
click at [813, 558] on quentale-workspace at bounding box center [581, 518] width 1162 height 1036
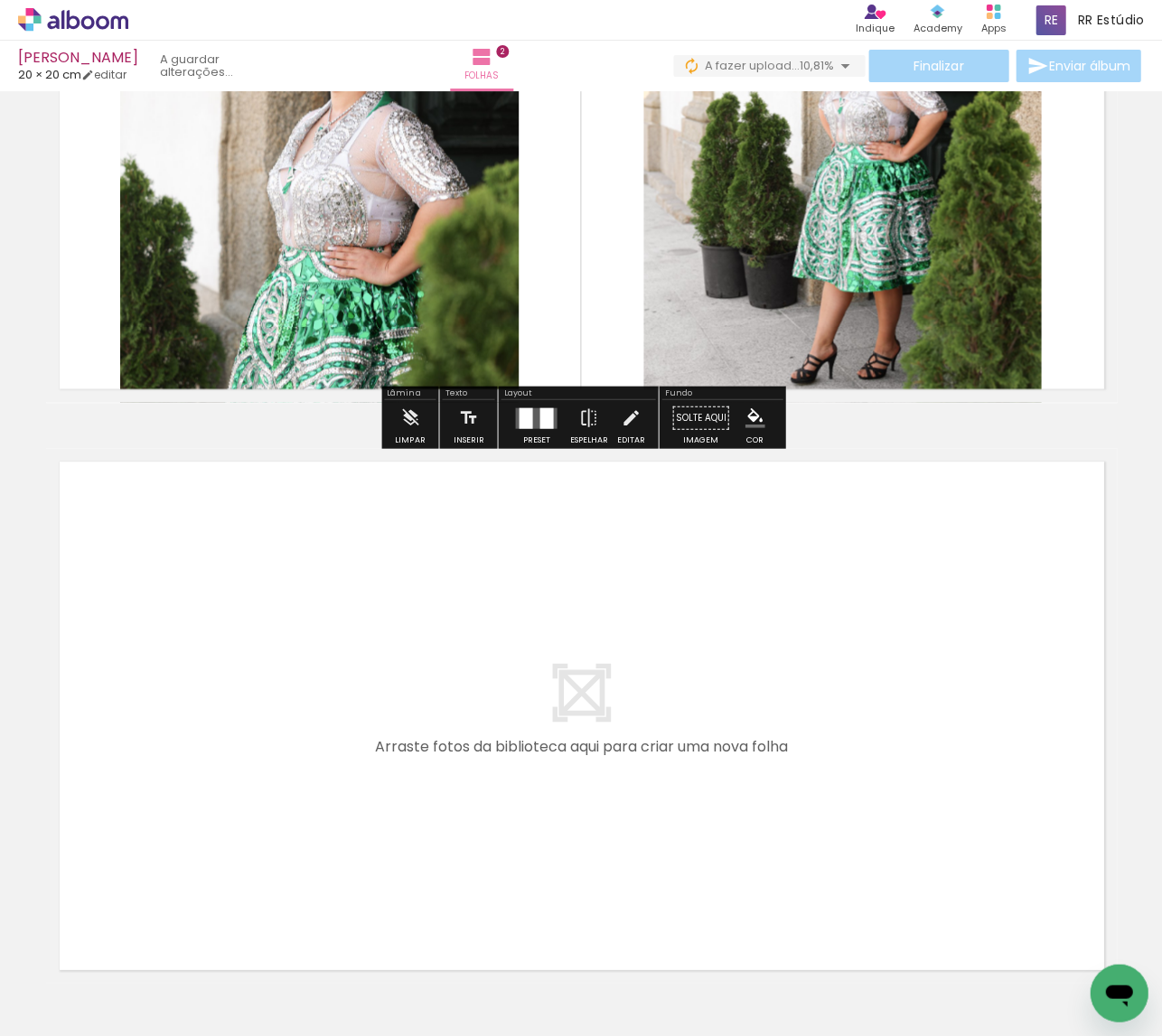
scroll to position [864, 0]
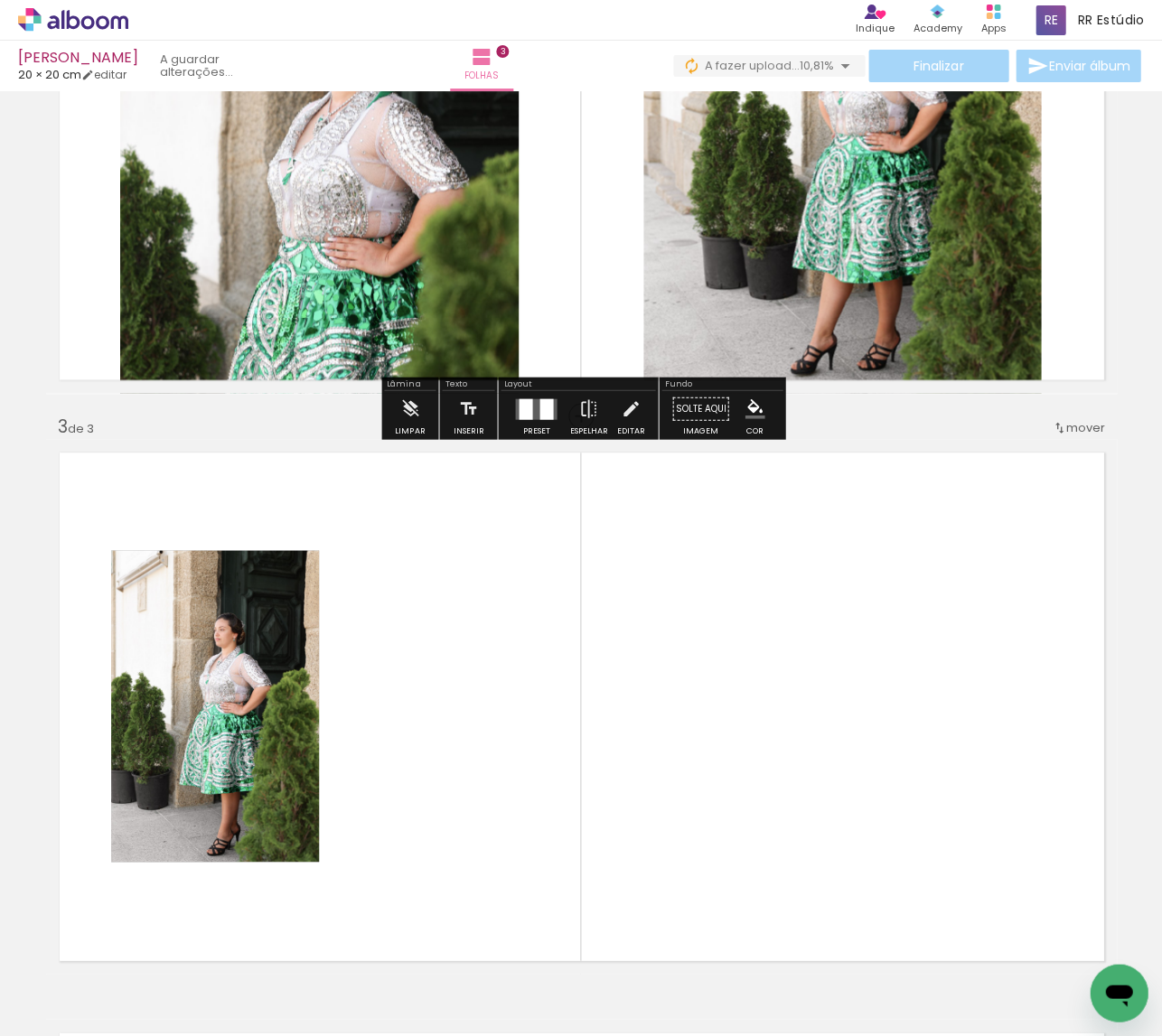
drag, startPoint x: 303, startPoint y: 987, endPoint x: 310, endPoint y: 803, distance: 184.1
click at [310, 803] on quentale-workspace at bounding box center [581, 518] width 1162 height 1036
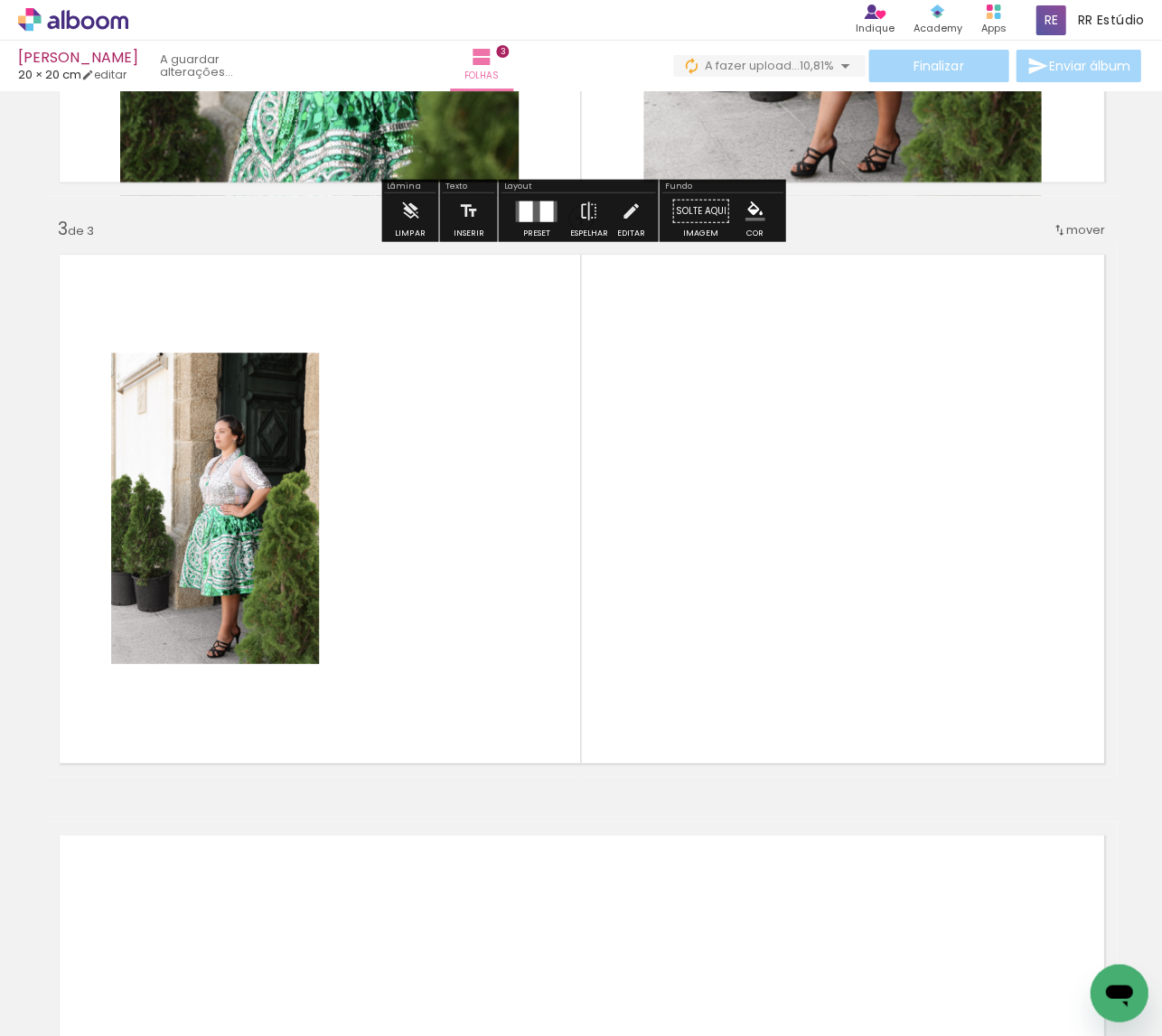
scroll to position [1063, 0]
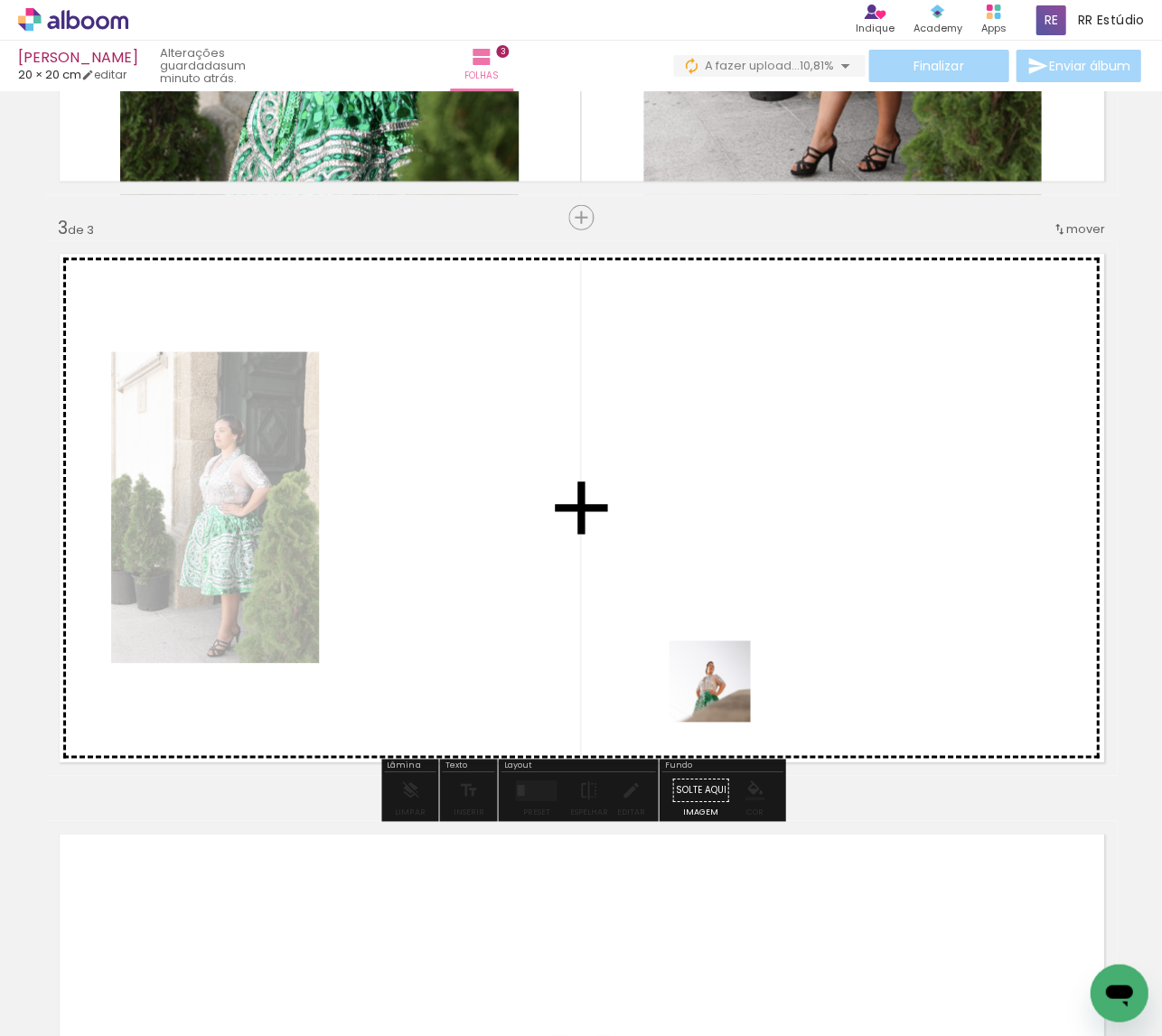
click at [728, 654] on quentale-workspace at bounding box center [581, 518] width 1162 height 1036
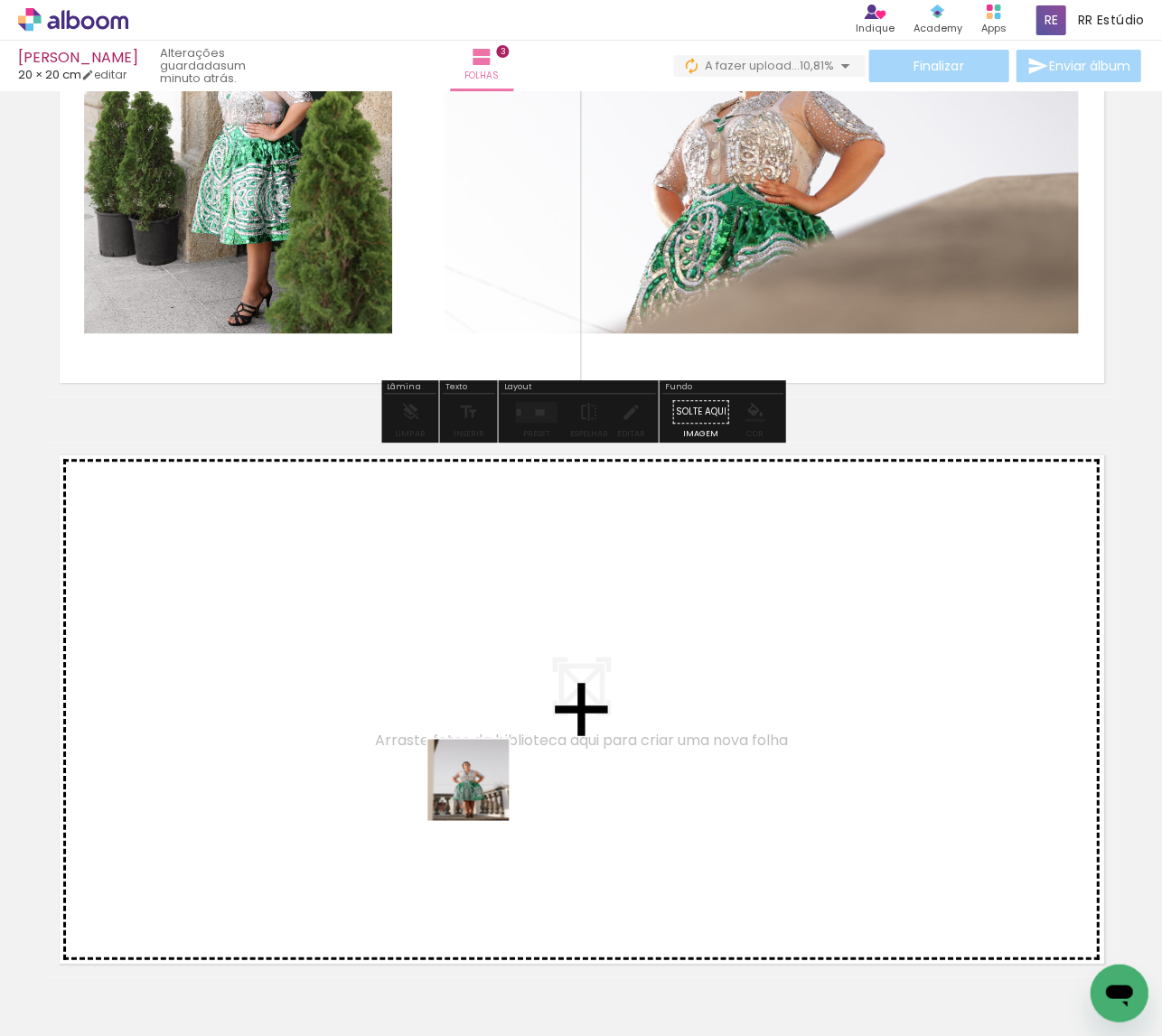
click at [482, 779] on quentale-workspace at bounding box center [581, 518] width 1162 height 1036
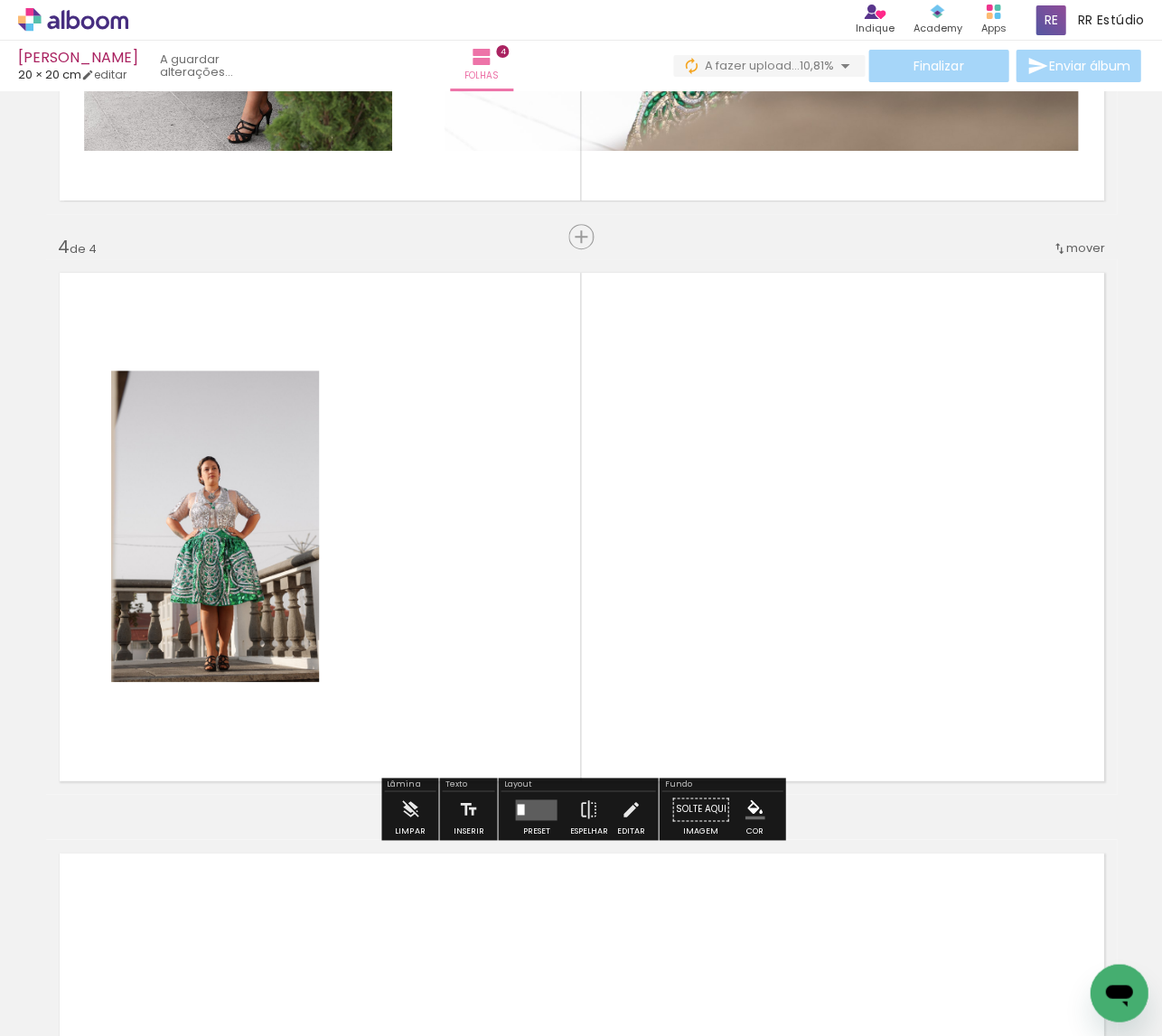
scroll to position [1643, 0]
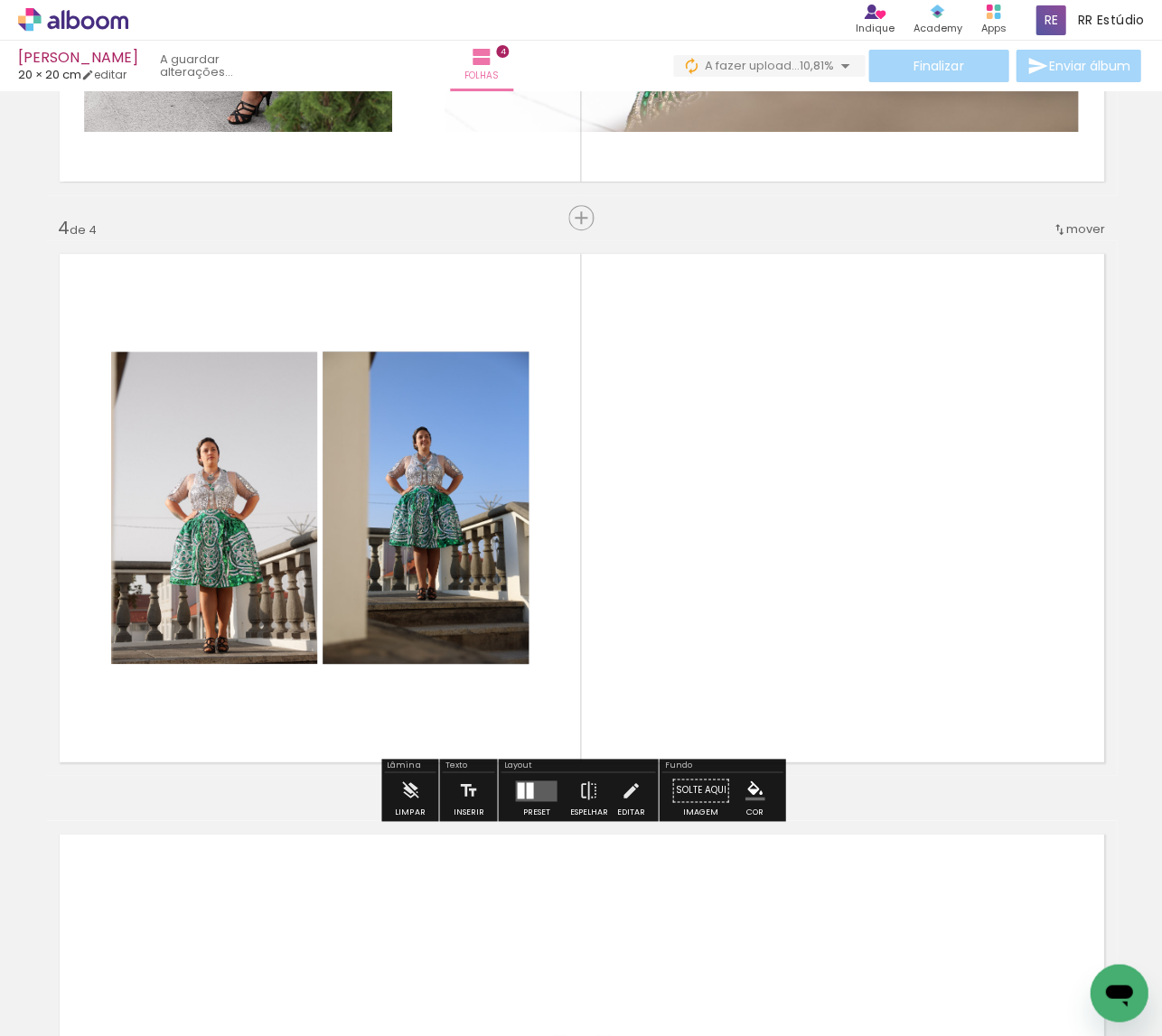
drag, startPoint x: 621, startPoint y: 841, endPoint x: 620, endPoint y: 579, distance: 262.0
click at [620, 579] on quentale-workspace at bounding box center [581, 518] width 1162 height 1036
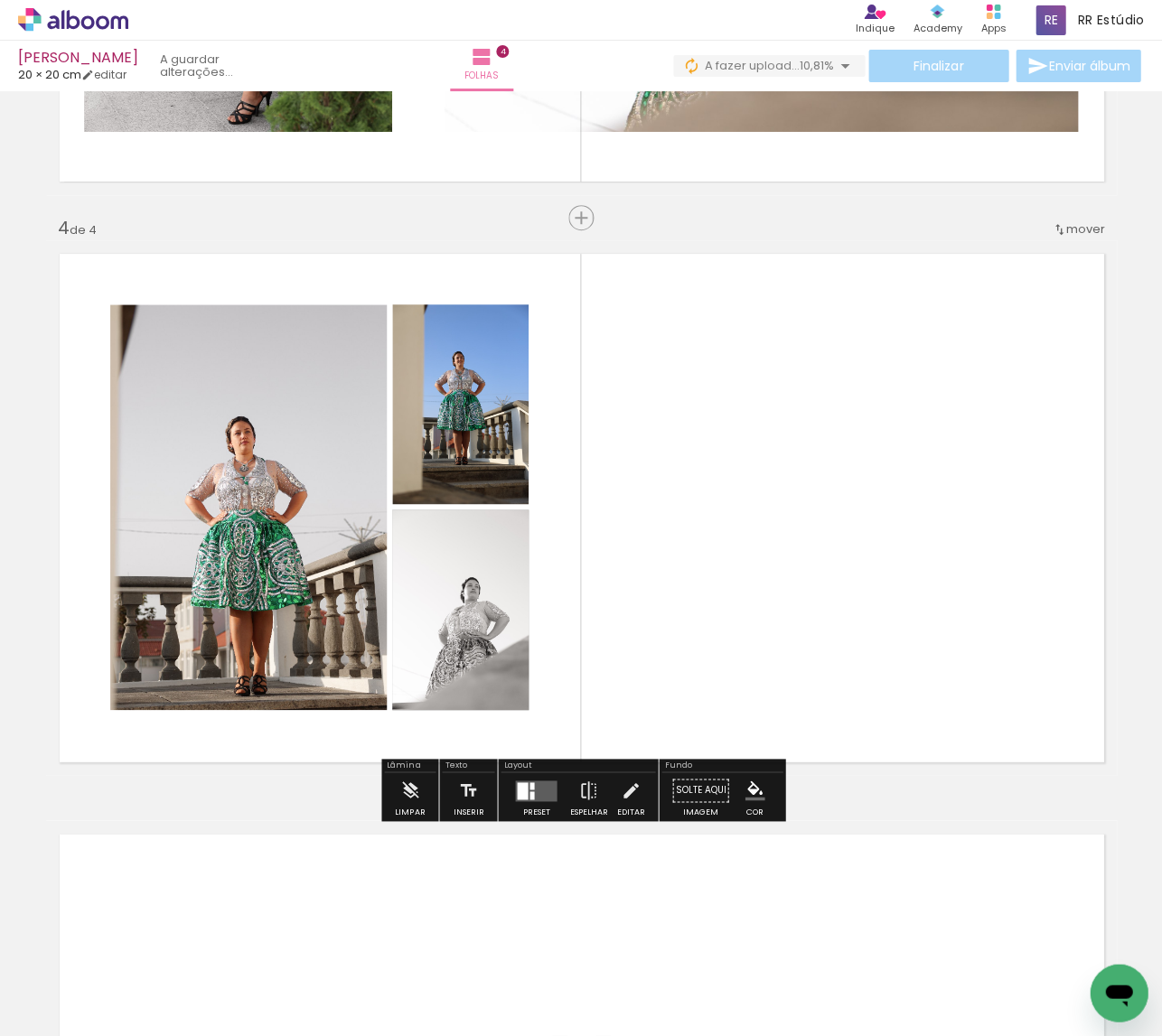
drag, startPoint x: 821, startPoint y: 815, endPoint x: 843, endPoint y: 654, distance: 162.5
click at [843, 654] on quentale-workspace at bounding box center [581, 518] width 1162 height 1036
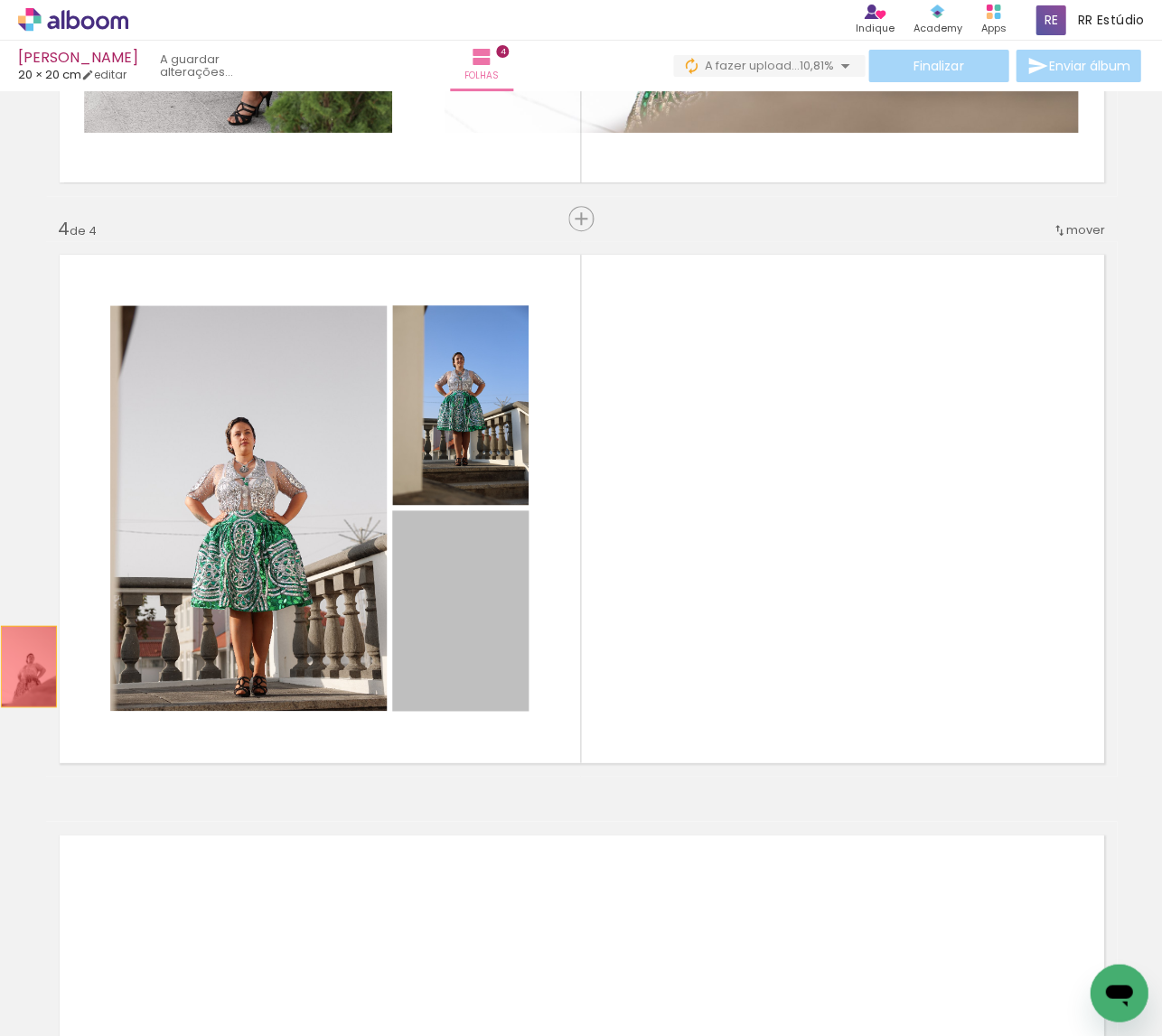
drag, startPoint x: 275, startPoint y: 675, endPoint x: 28, endPoint y: 667, distance: 247.1
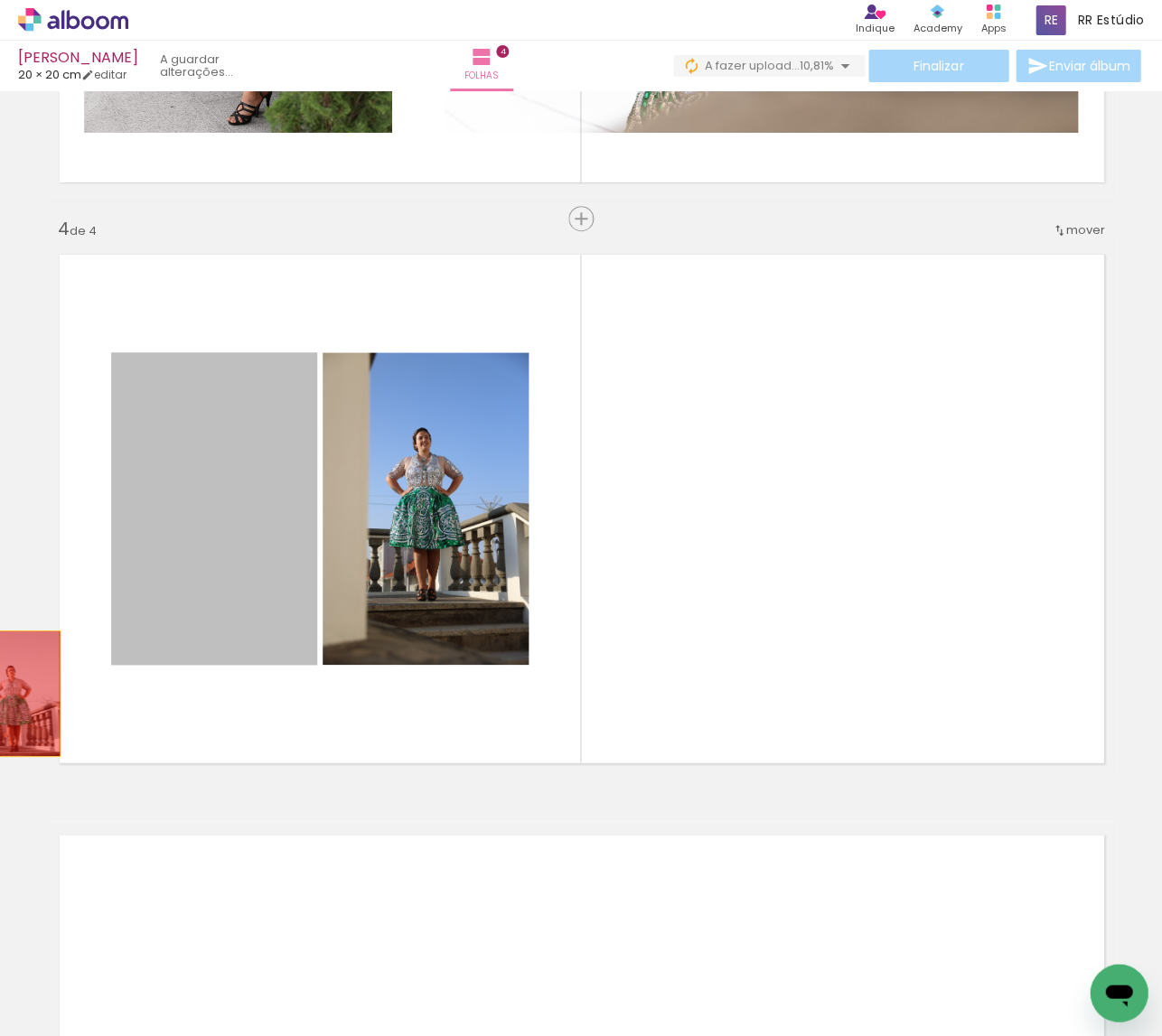
drag, startPoint x: 223, startPoint y: 631, endPoint x: 18, endPoint y: 693, distance: 214.2
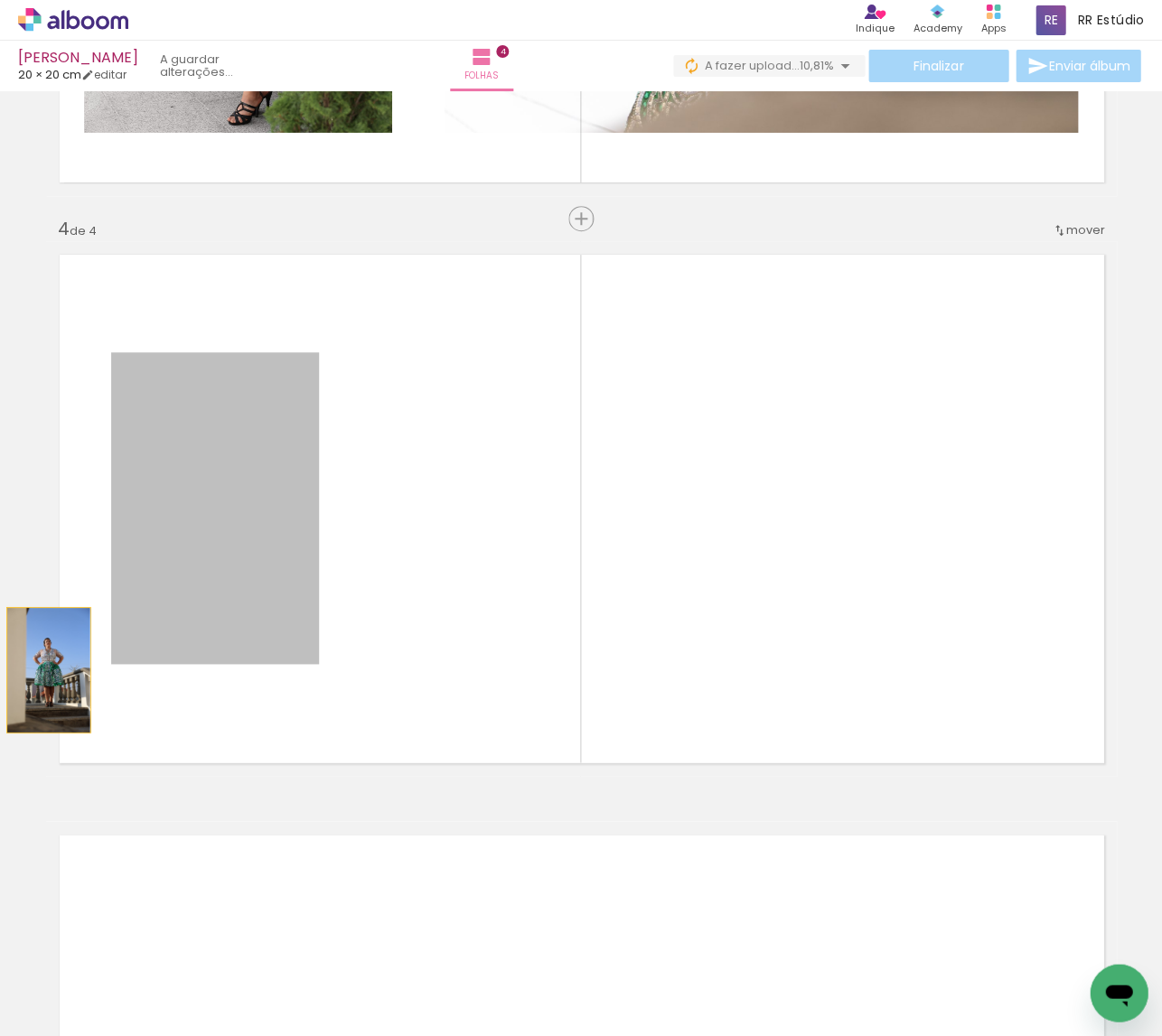
drag, startPoint x: 234, startPoint y: 619, endPoint x: 47, endPoint y: 671, distance: 194.1
click at [47, 671] on quentale-layouter at bounding box center [581, 508] width 1071 height 535
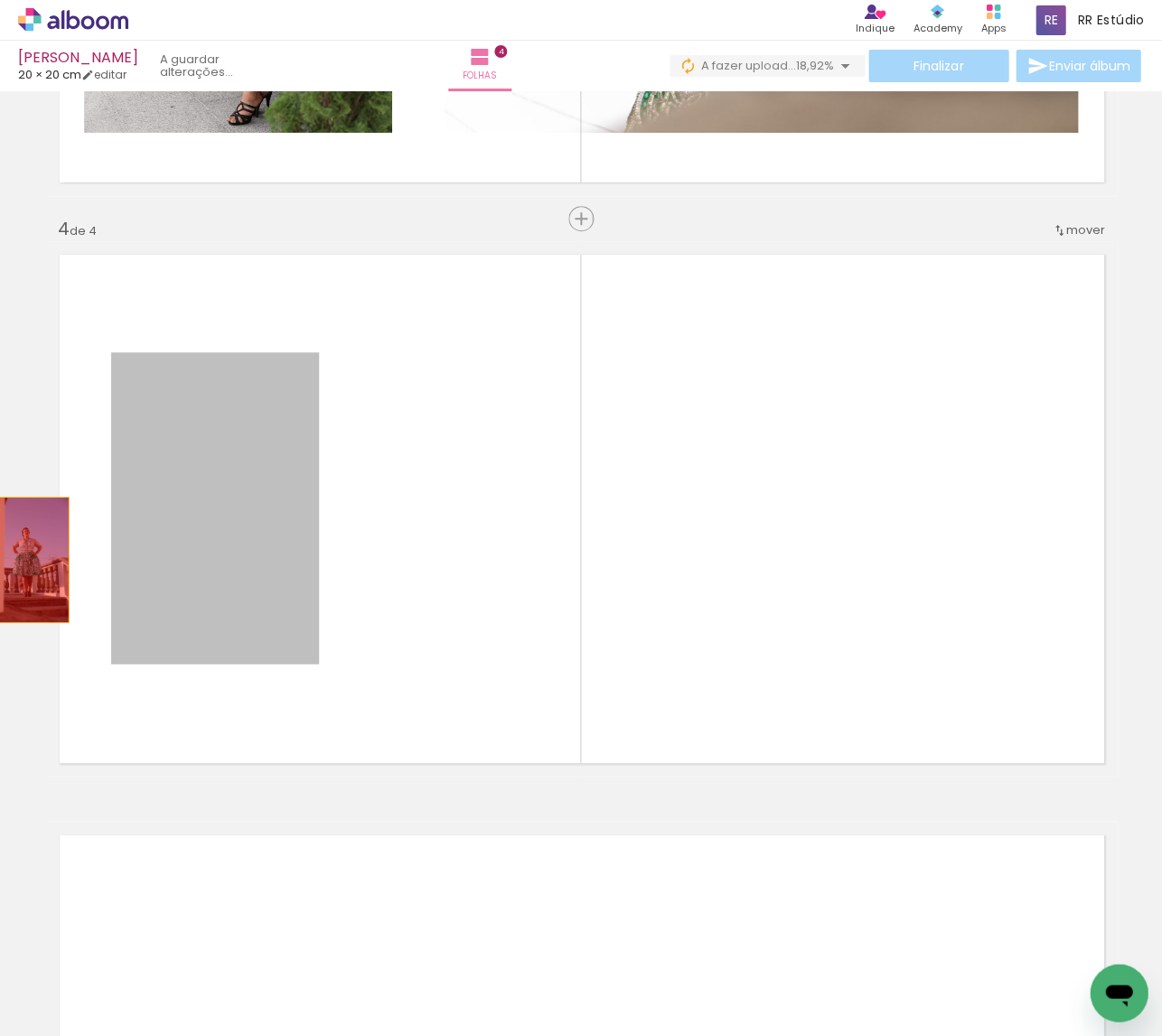
drag, startPoint x: 162, startPoint y: 526, endPoint x: 26, endPoint y: 560, distance: 140.2
